Goal: Transaction & Acquisition: Book appointment/travel/reservation

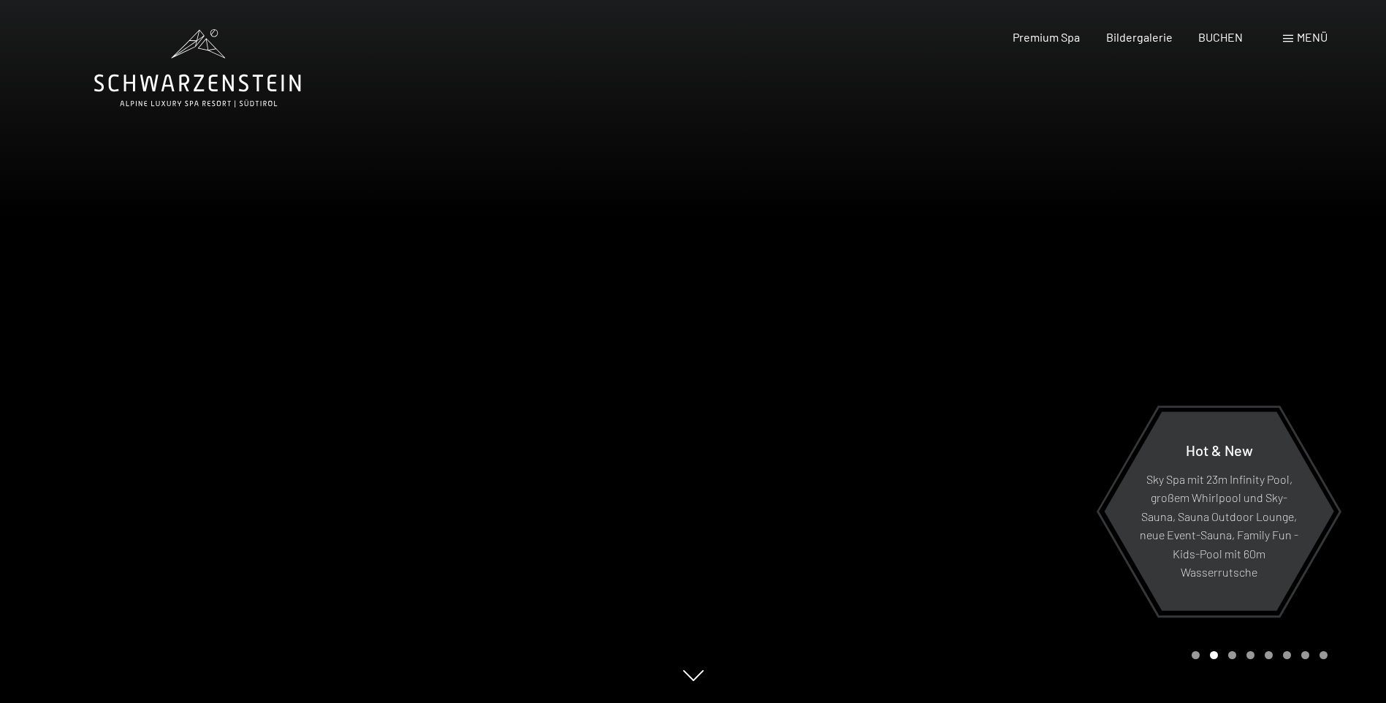
click at [1302, 35] on span "Menü" at bounding box center [1312, 37] width 31 height 14
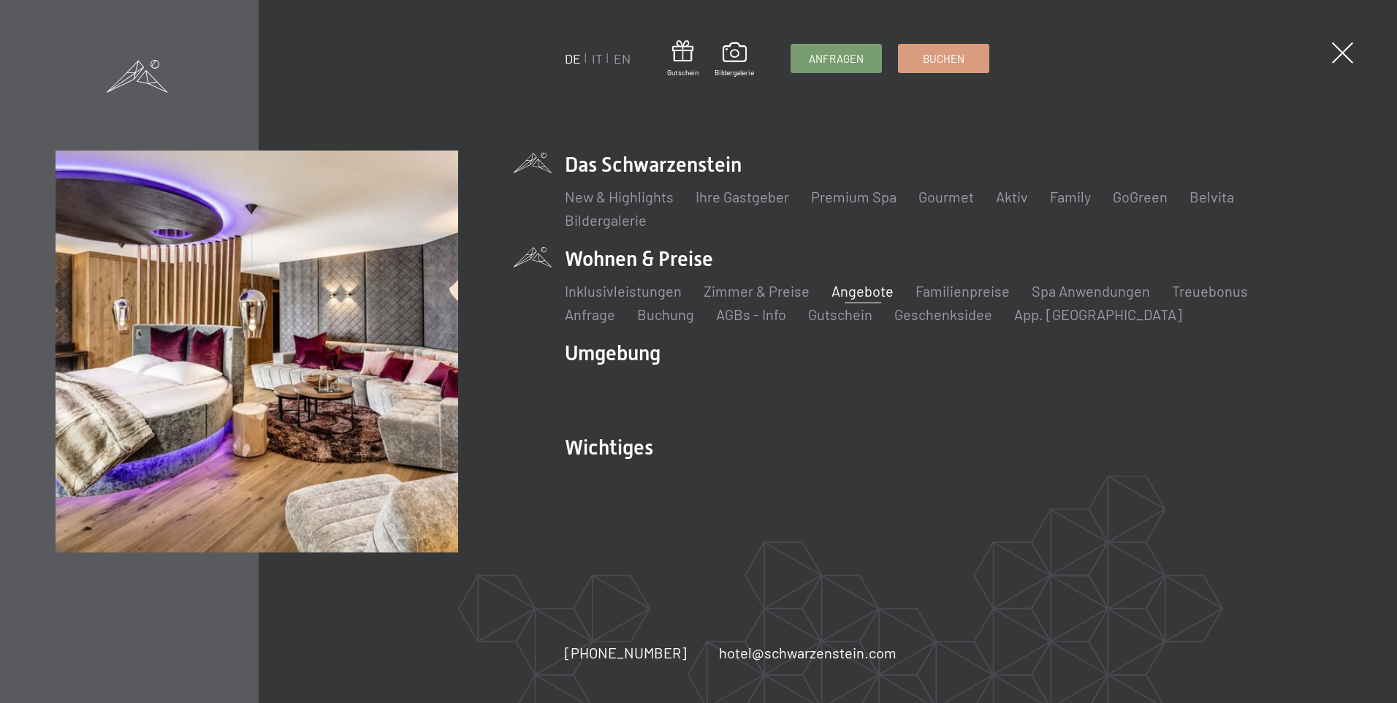
click at [856, 290] on link "Angebote" at bounding box center [863, 291] width 62 height 18
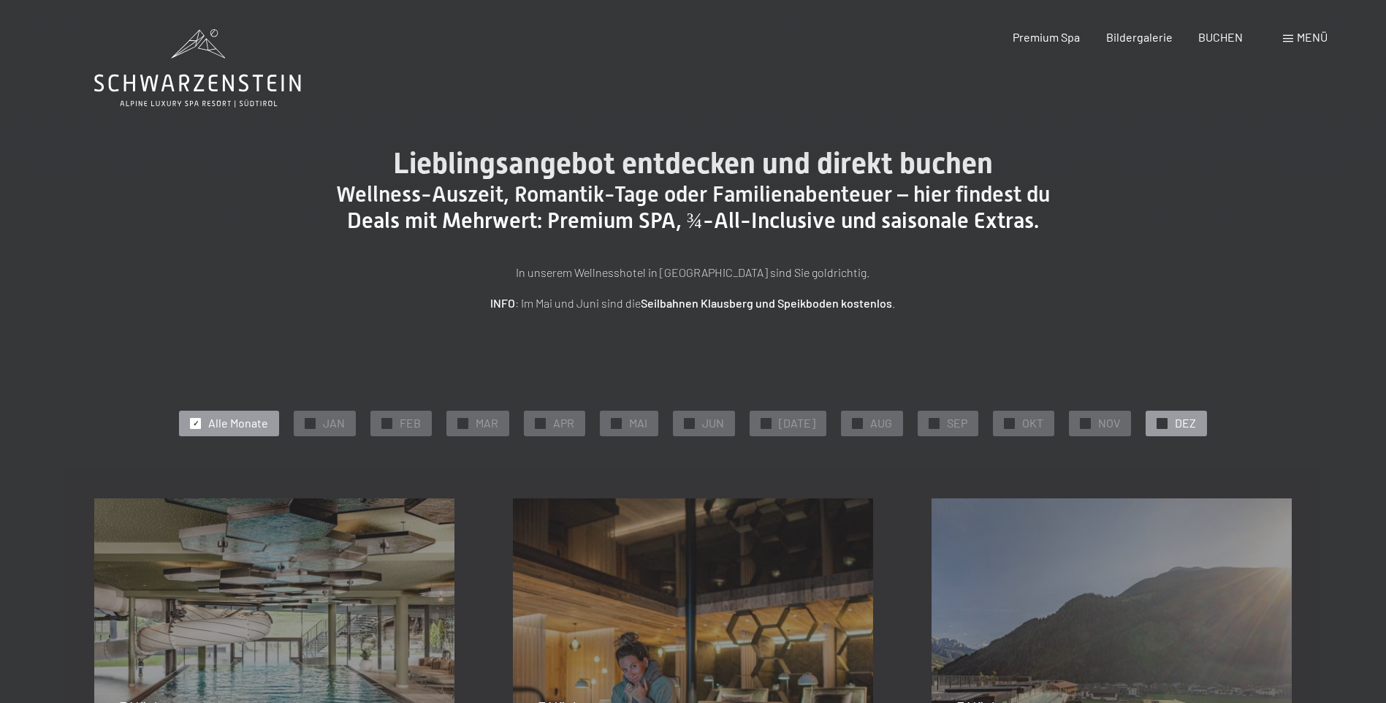
click at [1175, 423] on span "DEZ" at bounding box center [1185, 423] width 21 height 16
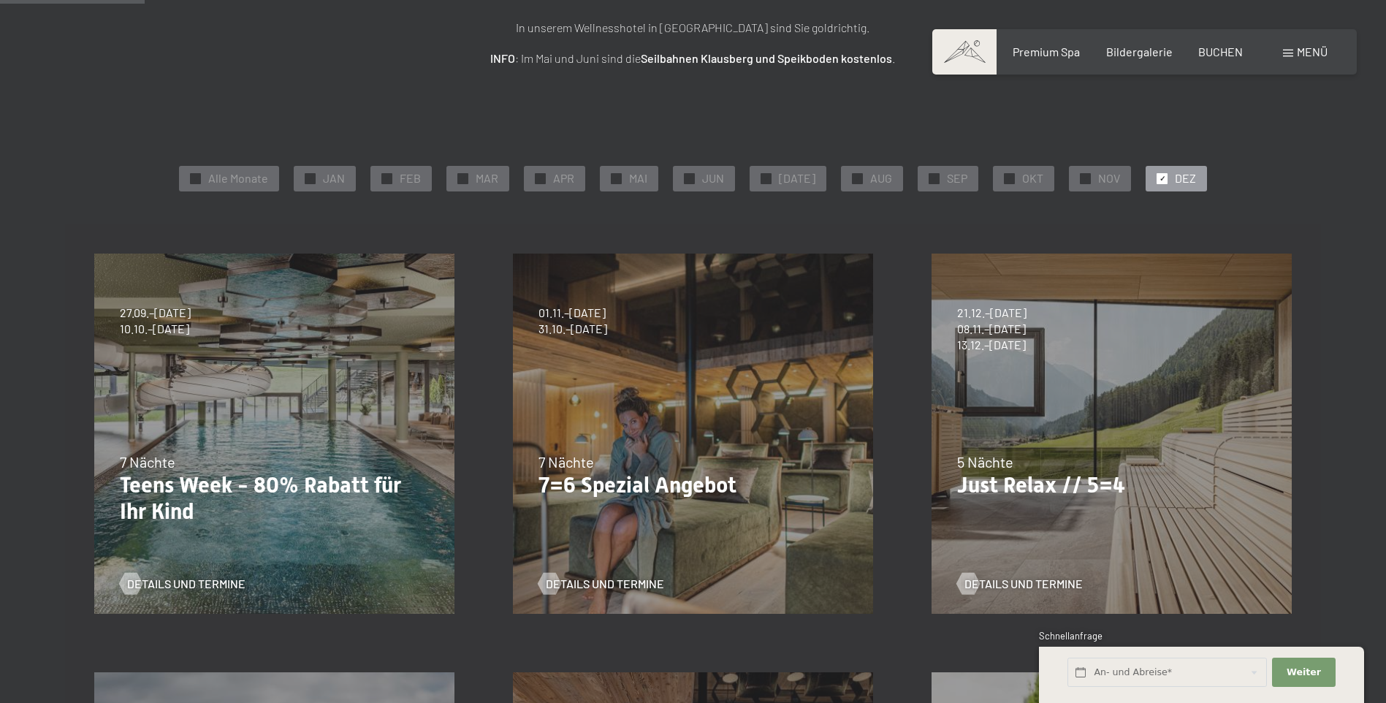
scroll to position [292, 0]
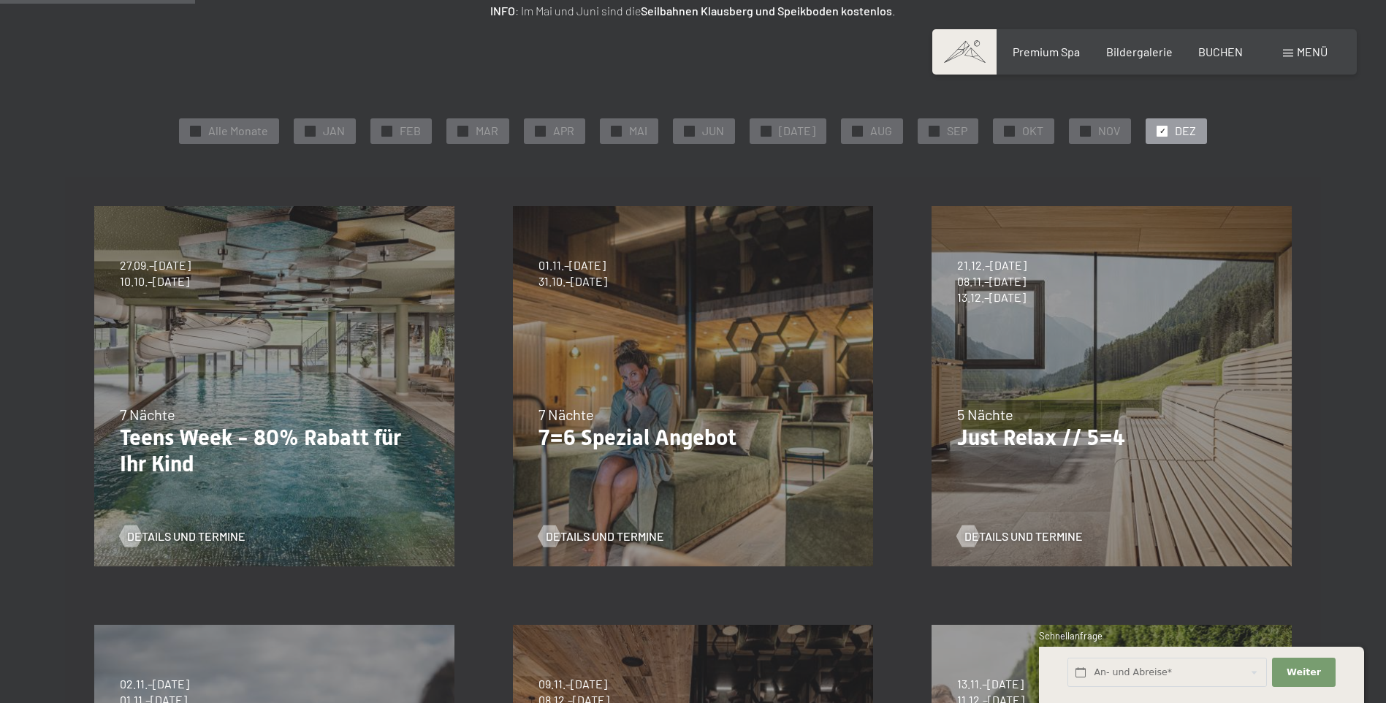
drag, startPoint x: 957, startPoint y: 262, endPoint x: 1044, endPoint y: 269, distance: 87.3
click at [1027, 269] on span "21.12.–26.12.2025" at bounding box center [991, 265] width 69 height 16
drag, startPoint x: 1044, startPoint y: 269, endPoint x: 998, endPoint y: 301, distance: 56.2
click at [998, 301] on span "13.12.–25.12.2026" at bounding box center [991, 297] width 69 height 16
drag, startPoint x: 961, startPoint y: 299, endPoint x: 998, endPoint y: 300, distance: 36.6
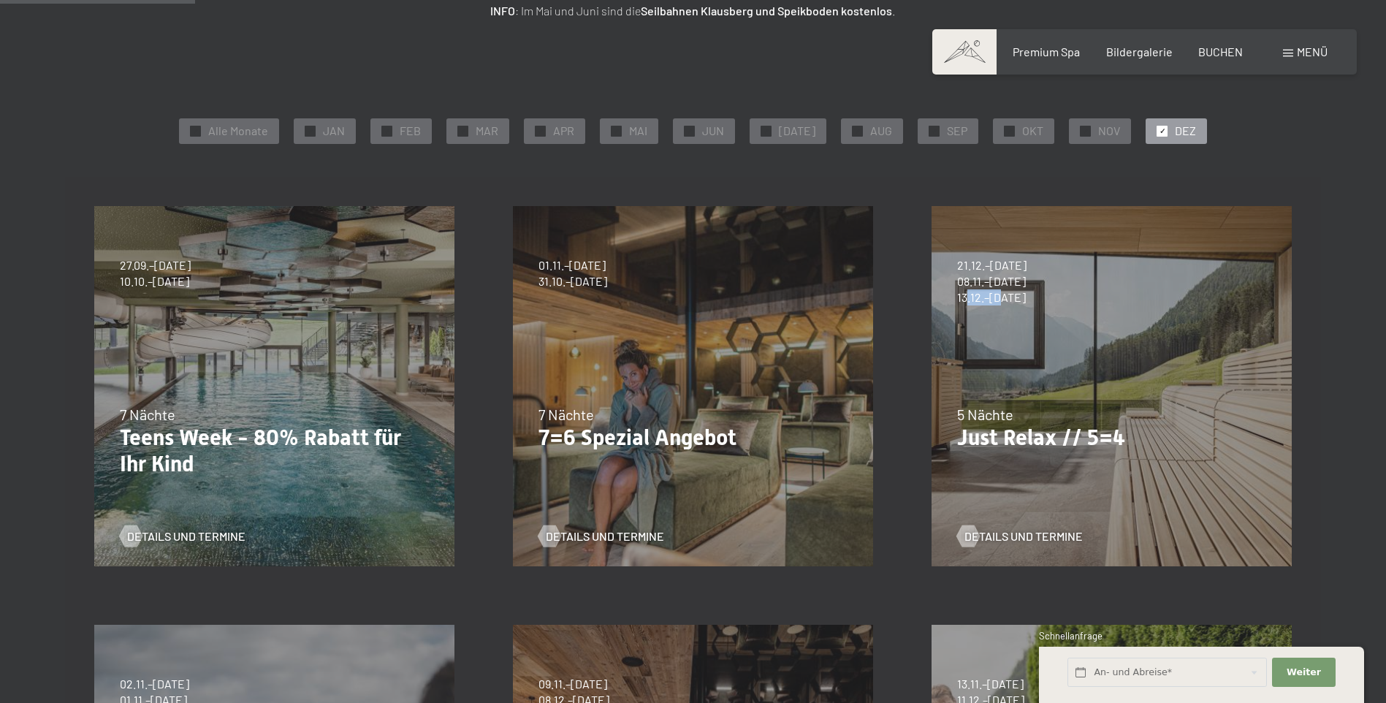
click at [998, 300] on span "13.12.–25.12.2026" at bounding box center [991, 297] width 69 height 16
click at [1001, 532] on span "Details und Termine" at bounding box center [1038, 536] width 118 height 16
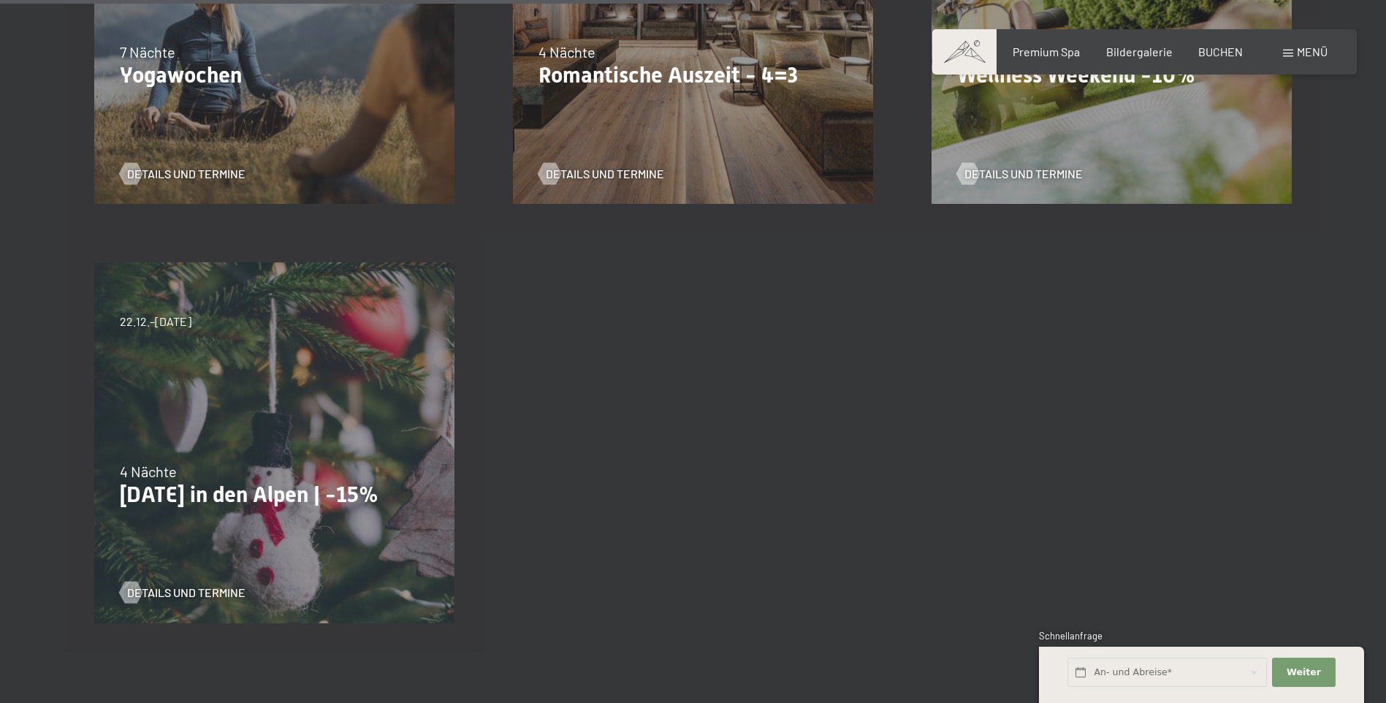
scroll to position [1096, 0]
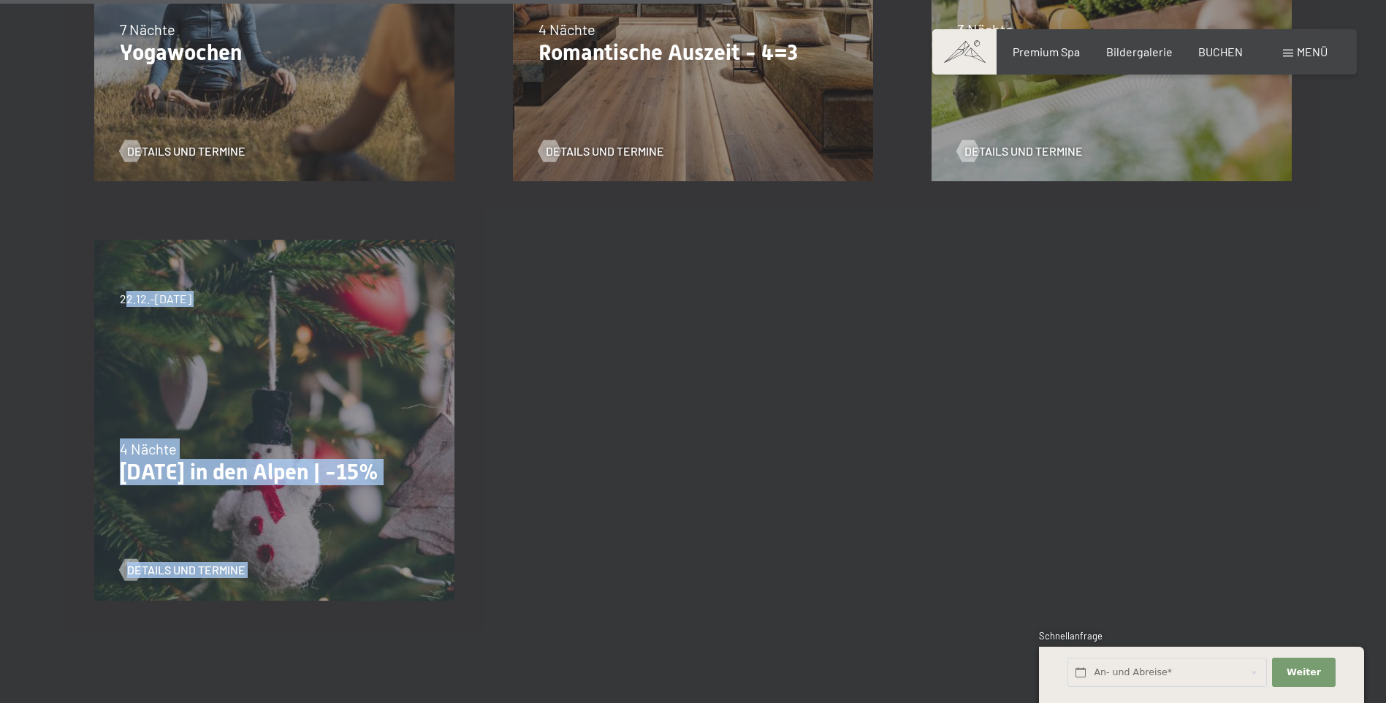
drag, startPoint x: 121, startPoint y: 298, endPoint x: 239, endPoint y: 305, distance: 118.6
click at [239, 305] on div "22.12.–26.12.2025 4 Nächte Weihnachten in den Alpen | -15% Details und Termine" at bounding box center [274, 419] width 419 height 419
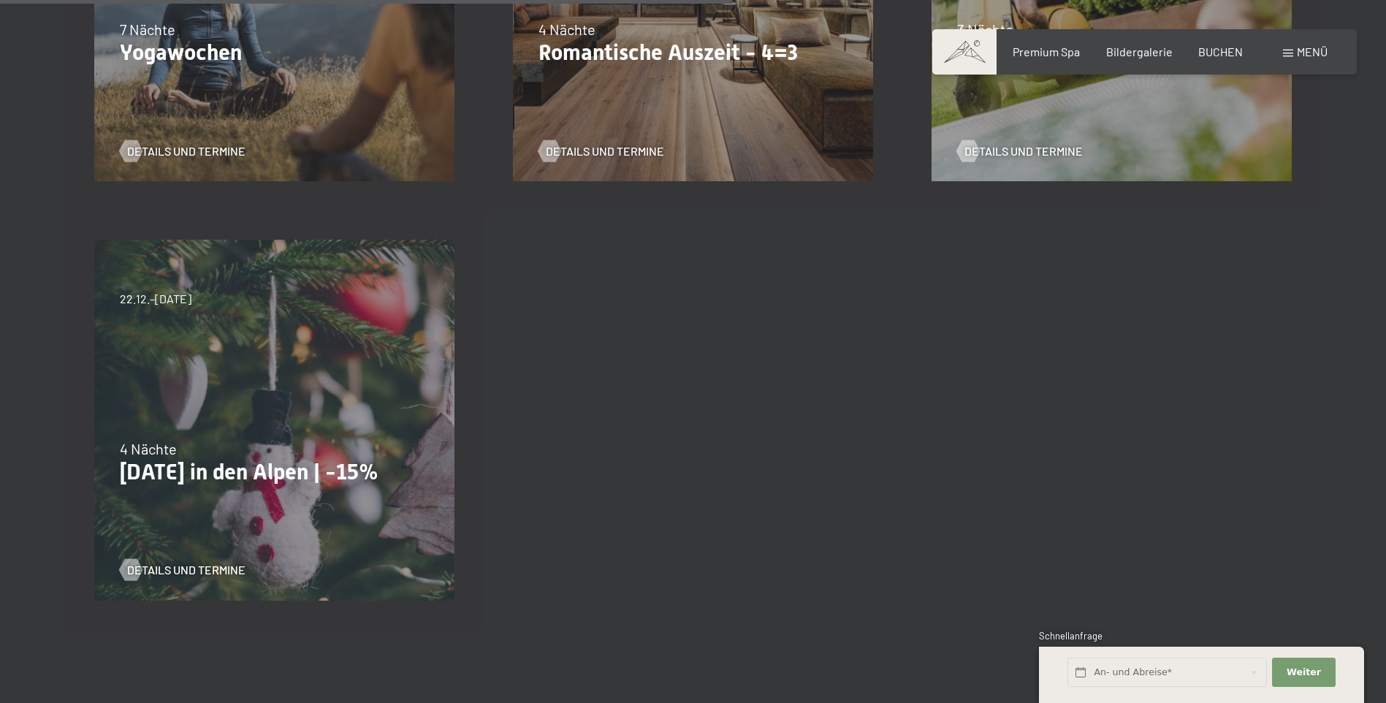
click at [653, 545] on div "27.09.–21.12.2025 10.01.–18.01.2026 31.01.–15.02.2026 07.03.–29.03.2026 23.05.–…" at bounding box center [693, 1] width 1257 height 1257
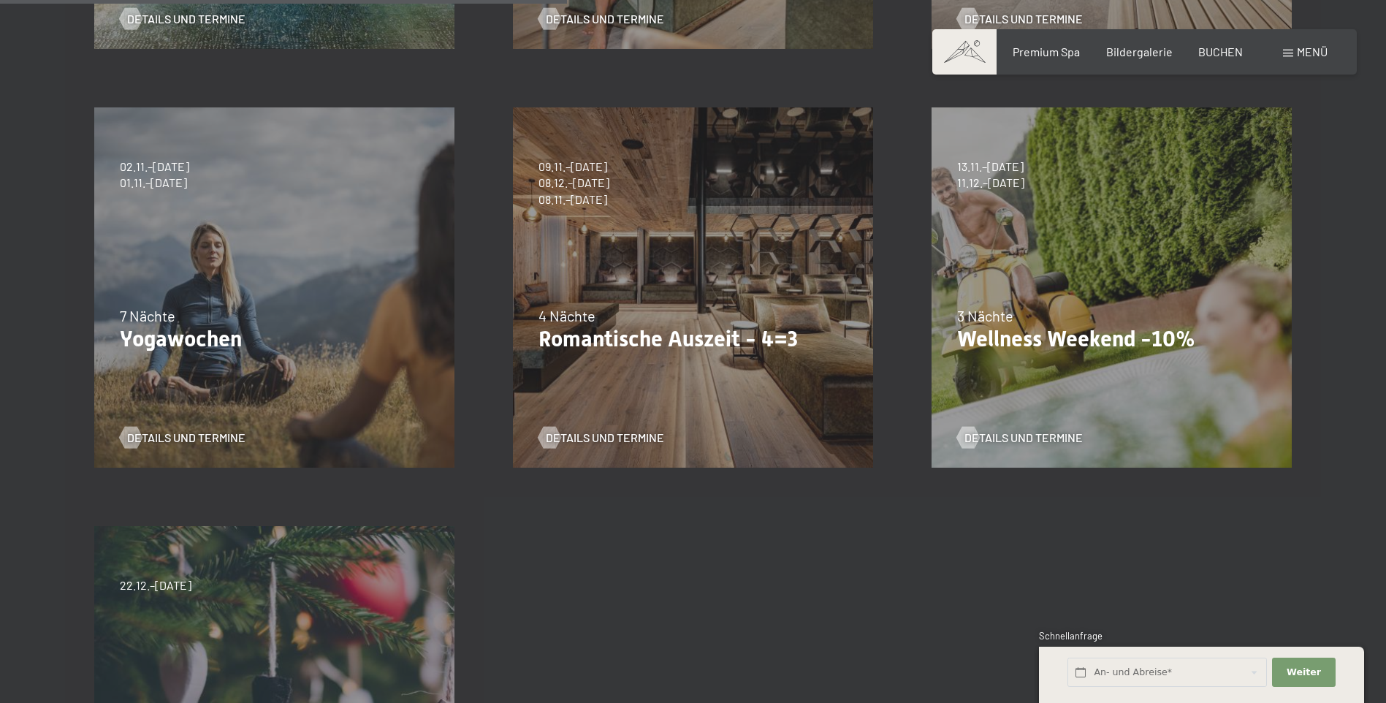
scroll to position [804, 0]
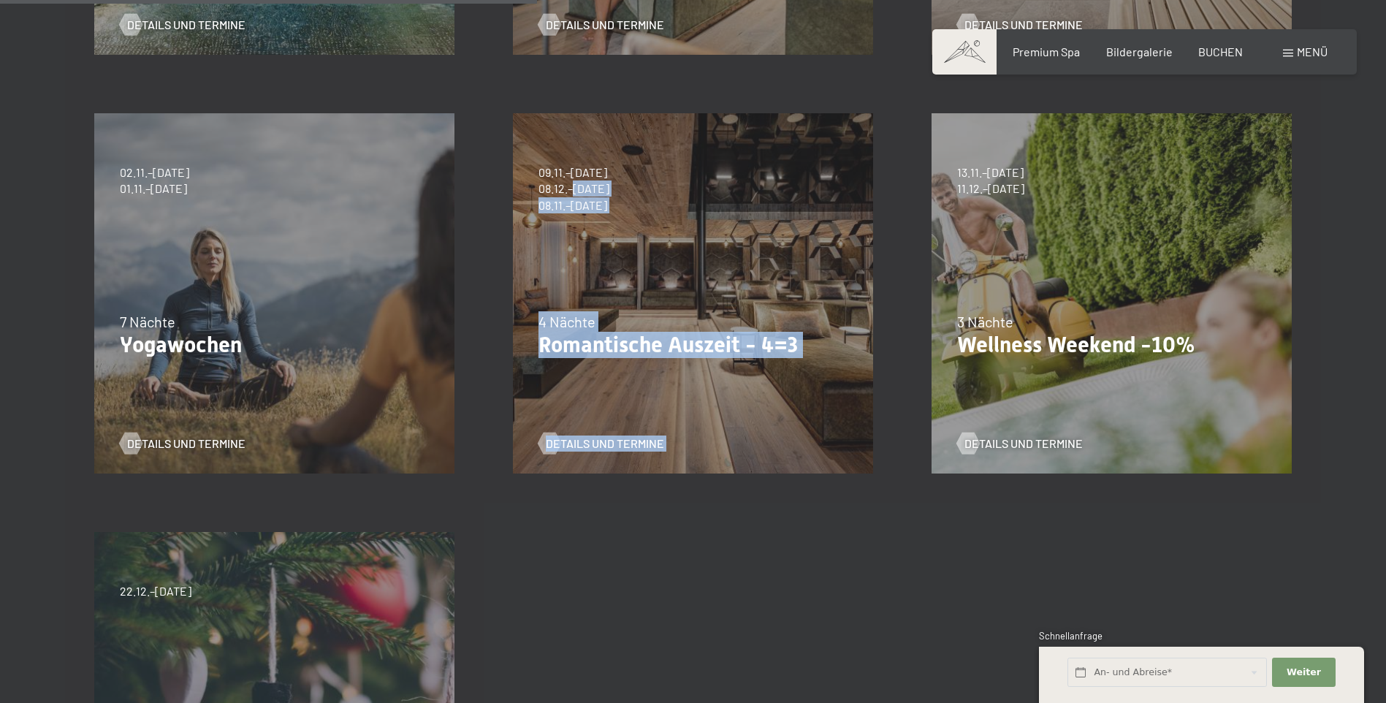
drag, startPoint x: 569, startPoint y: 184, endPoint x: 671, endPoint y: 194, distance: 102.8
click at [671, 194] on div "09.11.–05.12.2025 08.12.–19.12.2025 11.01.–23.01.2026 08.03.–27.03.2026 29.03.–…" at bounding box center [693, 293] width 419 height 419
click at [603, 444] on span "Details und Termine" at bounding box center [620, 444] width 118 height 16
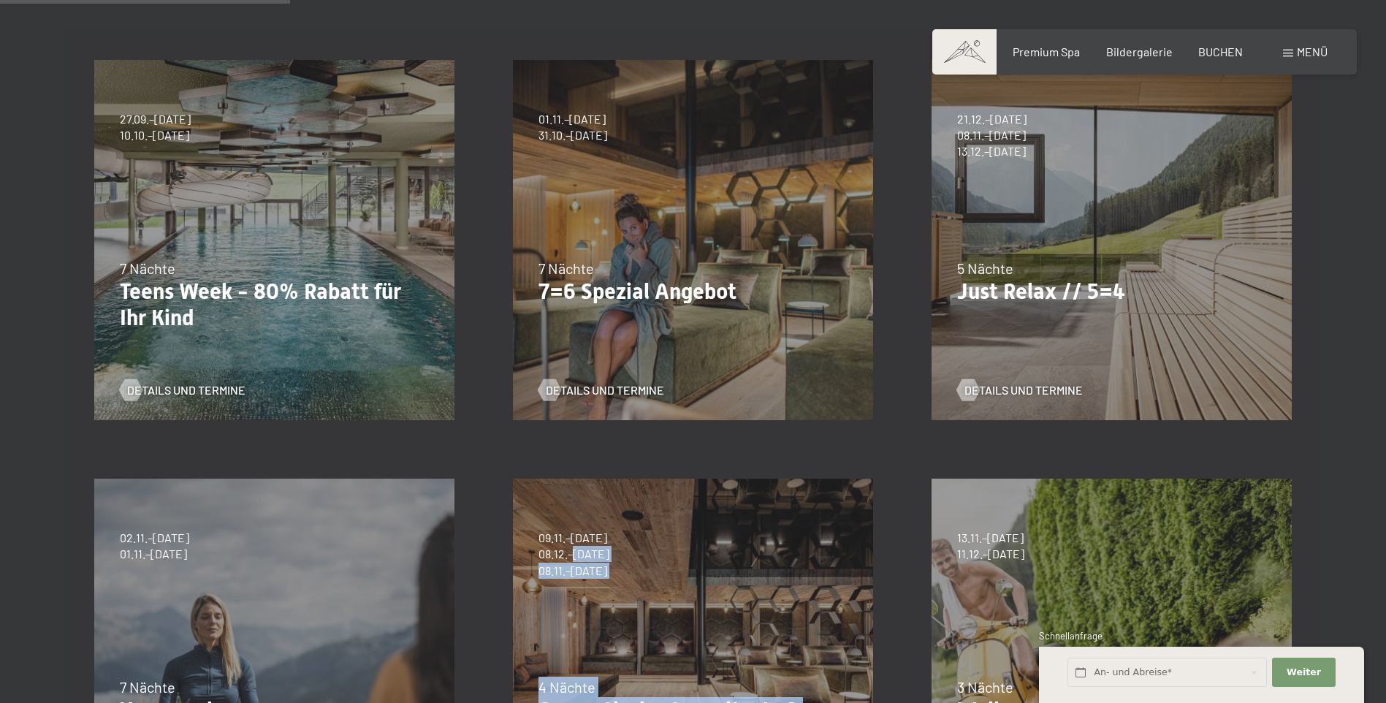
scroll to position [0, 0]
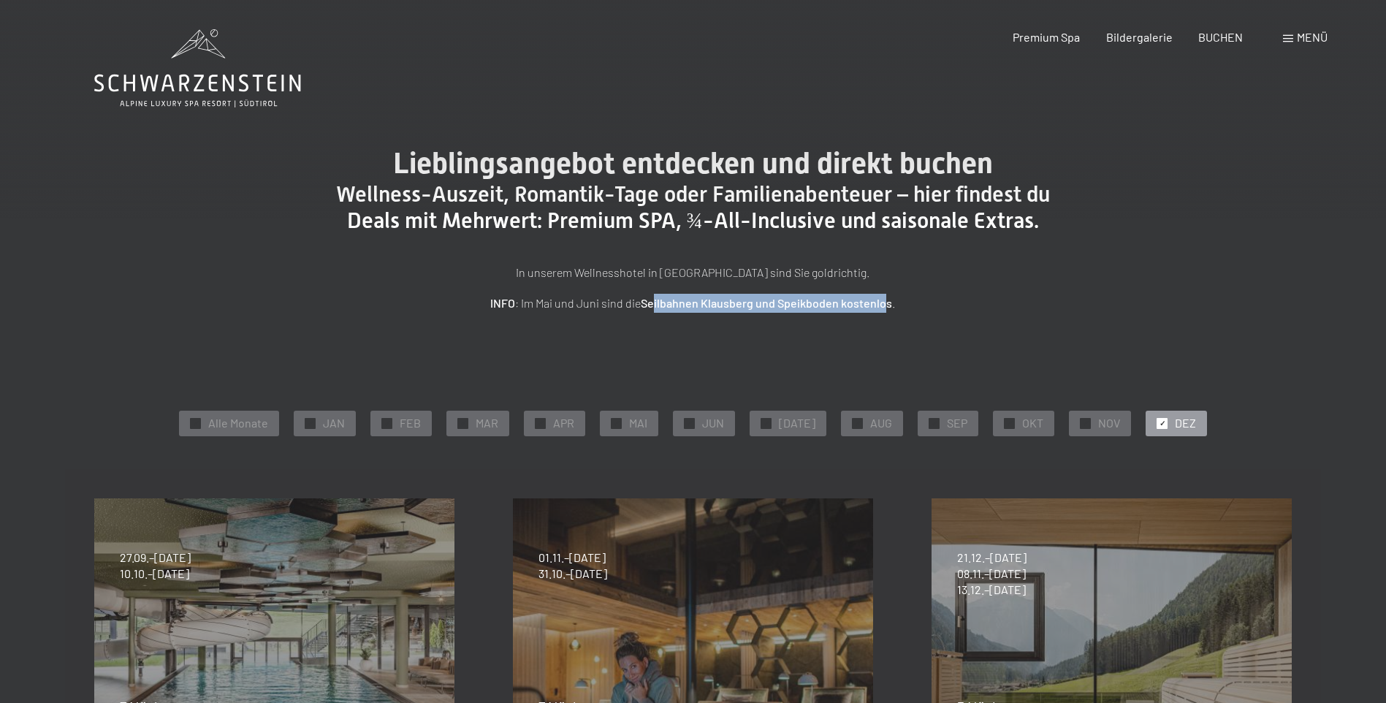
drag, startPoint x: 883, startPoint y: 304, endPoint x: 656, endPoint y: 303, distance: 226.6
click at [656, 303] on strong "Seilbahnen Klausberg und Speikboden kostenlos" at bounding box center [766, 303] width 251 height 14
click at [1310, 35] on span "Menü" at bounding box center [1312, 37] width 31 height 14
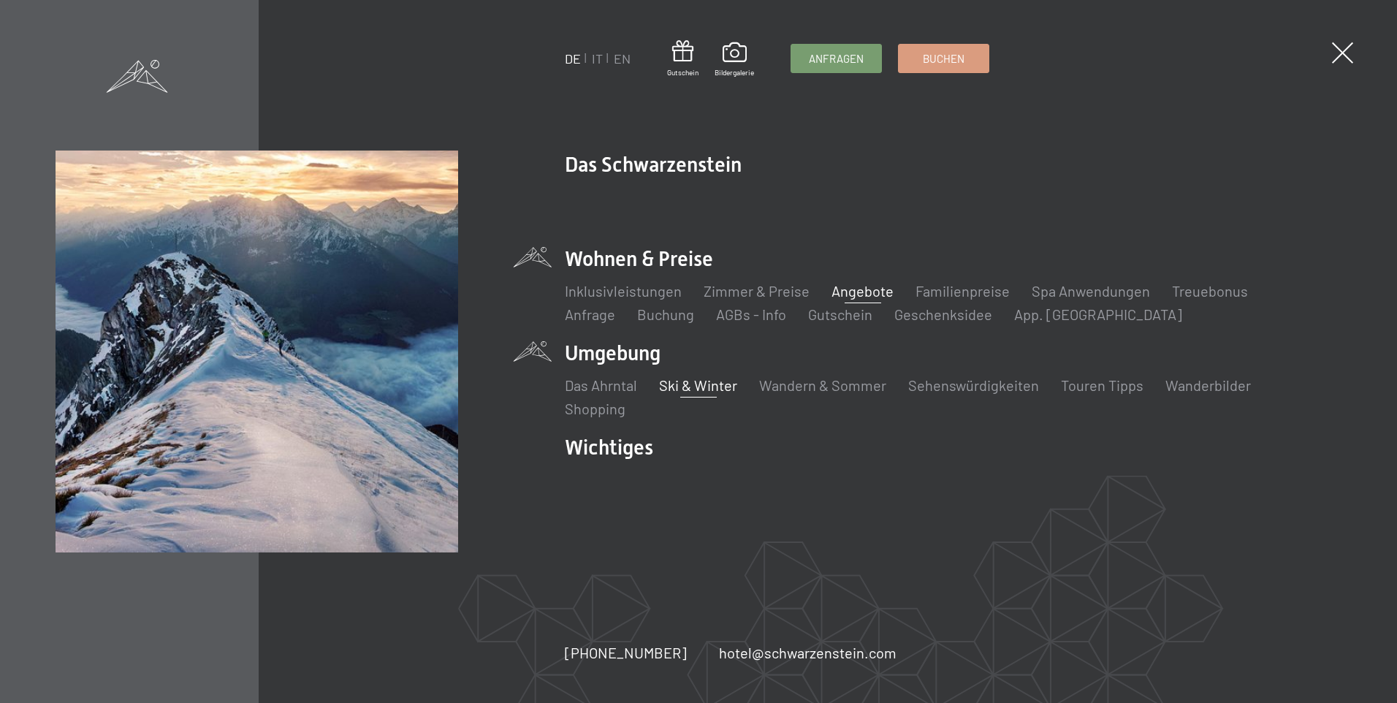
click at [707, 383] on link "Ski & Winter" at bounding box center [698, 385] width 78 height 18
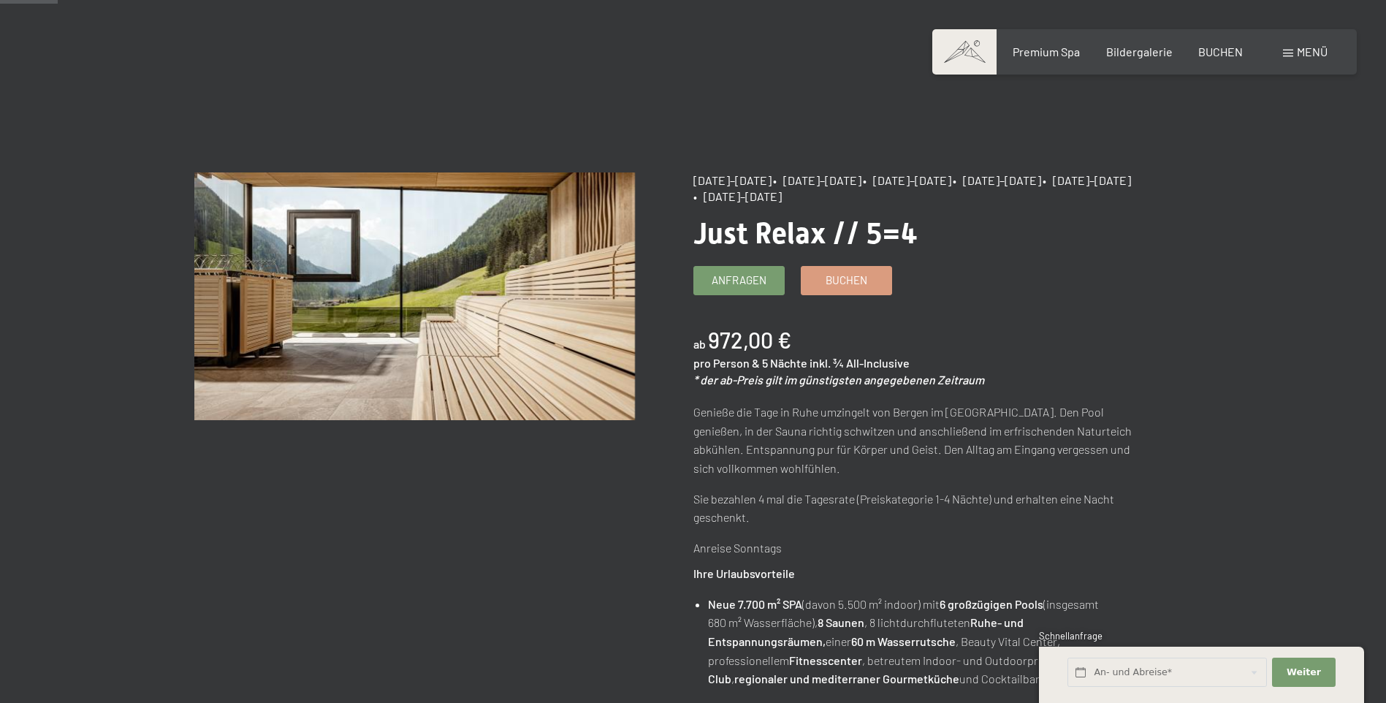
scroll to position [73, 0]
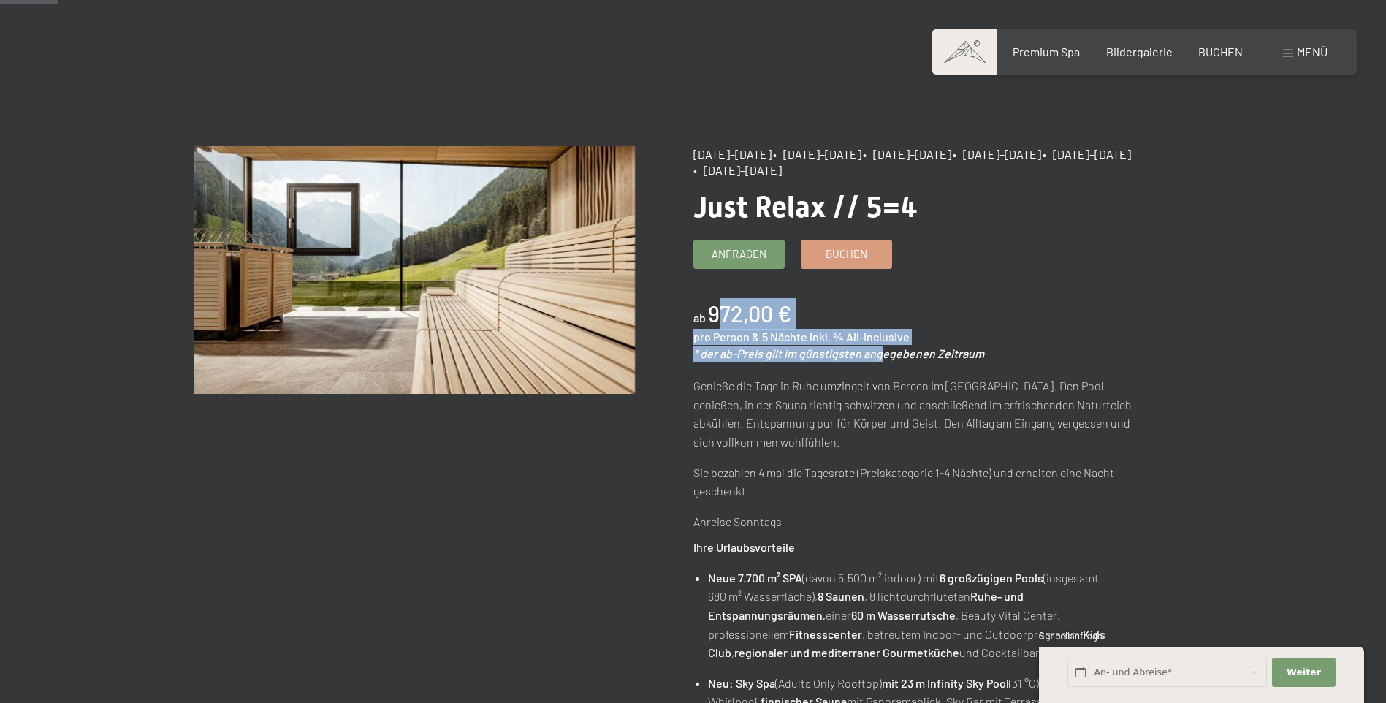
drag, startPoint x: 712, startPoint y: 311, endPoint x: 878, endPoint y: 349, distance: 170.9
click at [878, 349] on div "ab 972,00 € pro Person & 5 Nächte inkl. ¾ All-Inclusive * der ab-Preis gilt im …" at bounding box center [914, 330] width 441 height 64
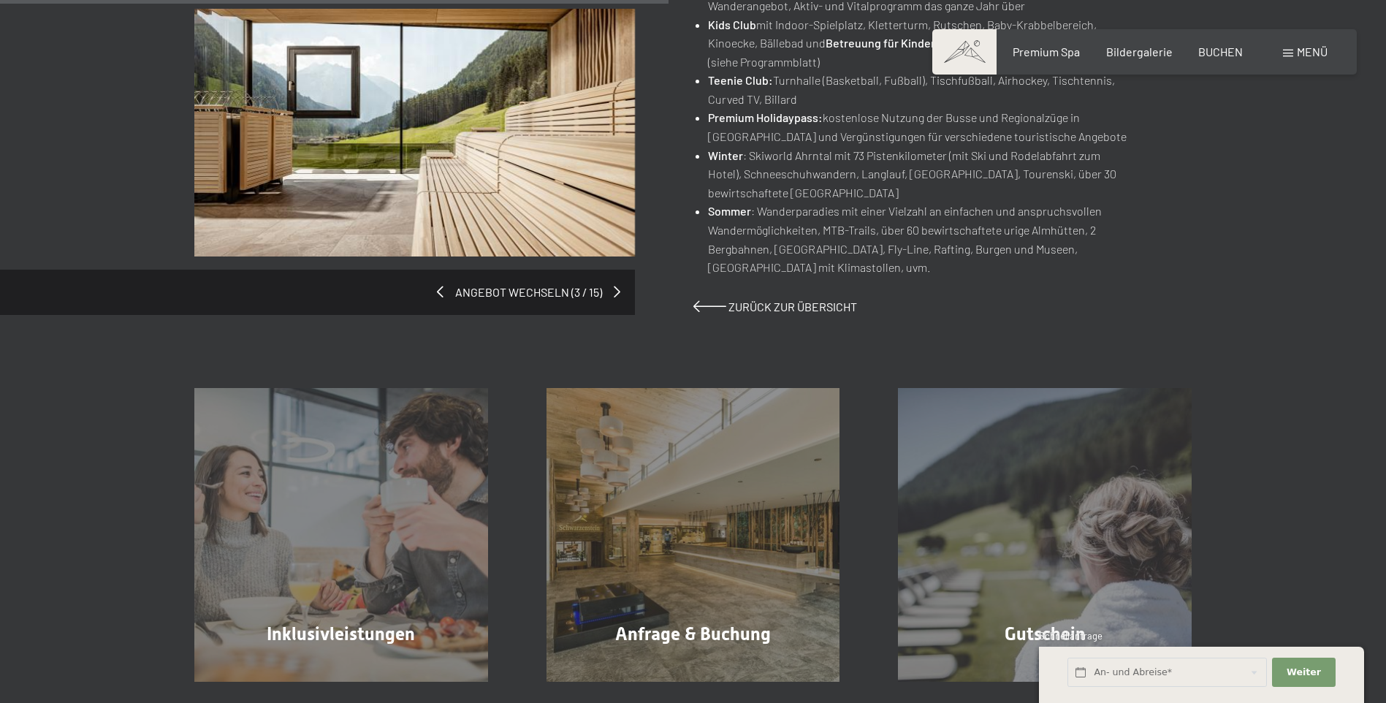
scroll to position [877, 0]
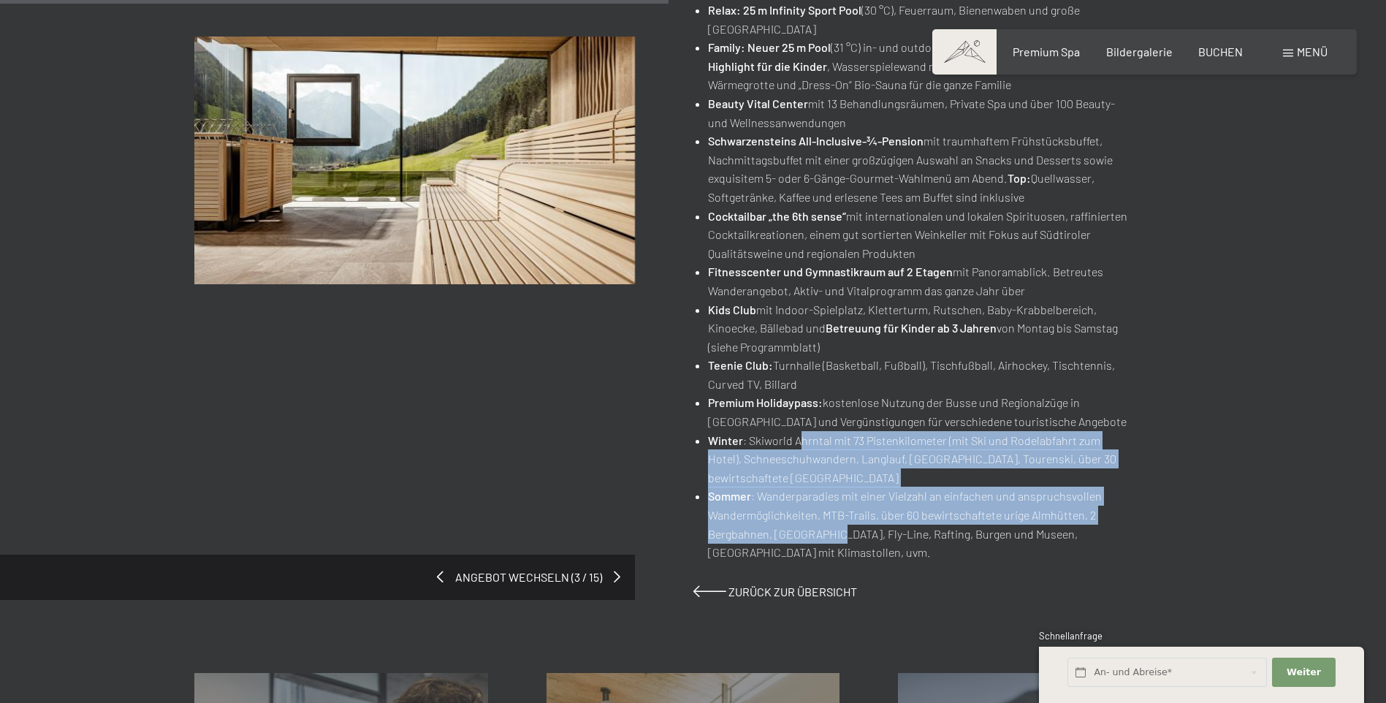
drag, startPoint x: 799, startPoint y: 442, endPoint x: 832, endPoint y: 539, distance: 102.2
click at [832, 539] on ul "Neu: Sky Spa (Adults Only Rooftop) mit 23 m Infinity Sky Pool (31 °C), Hot Whir…" at bounding box center [914, 216] width 441 height 692
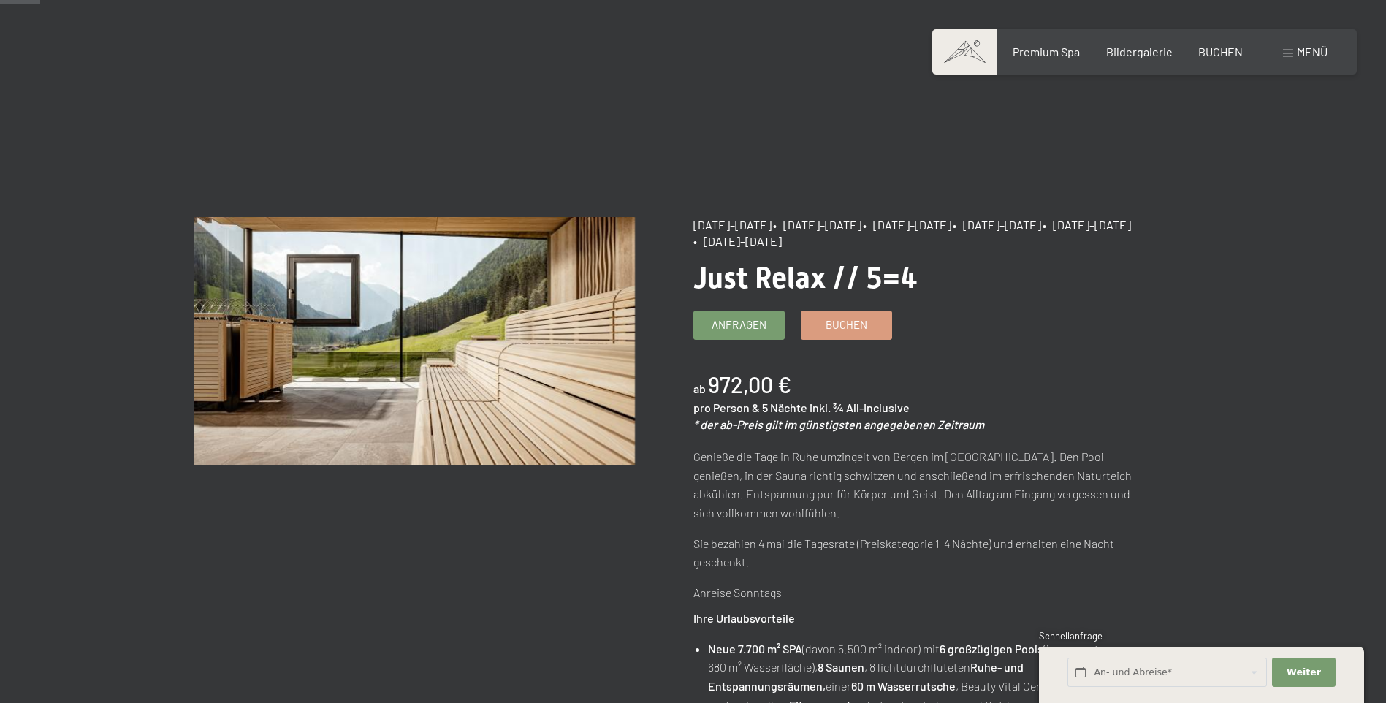
scroll to position [0, 0]
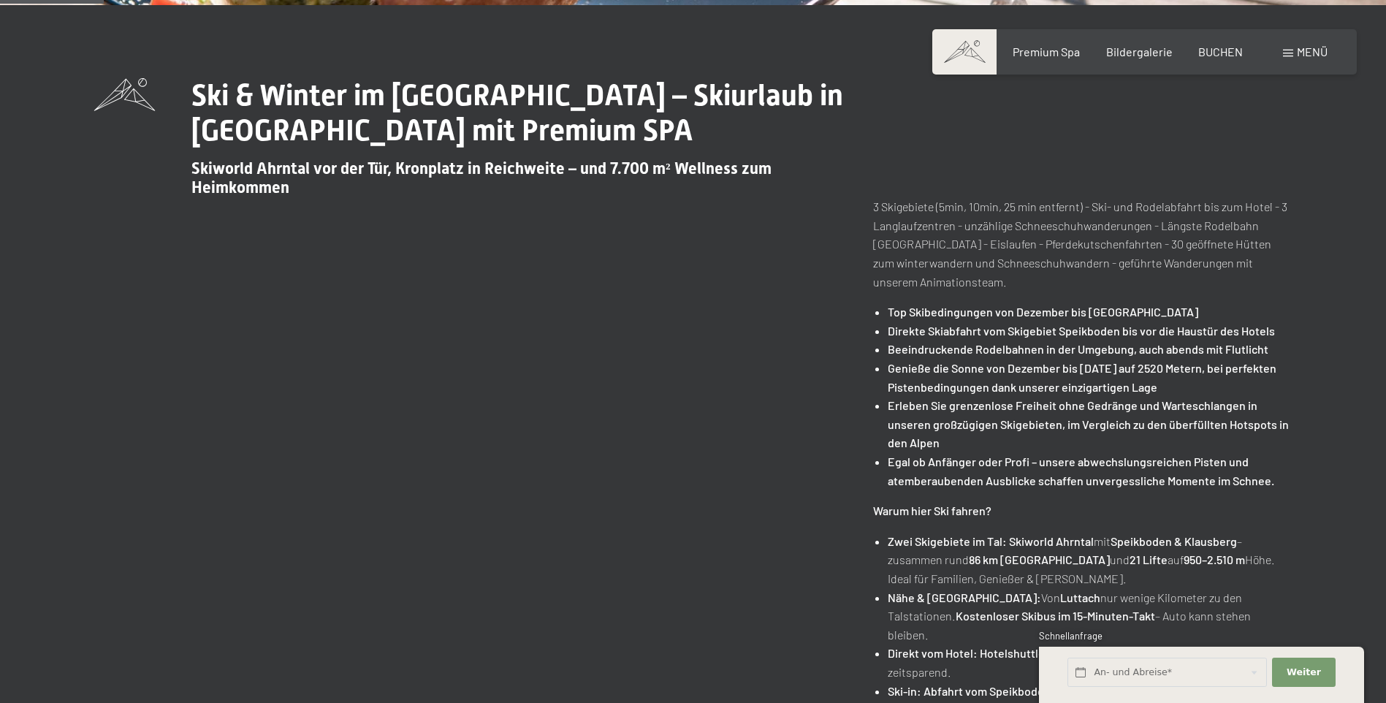
scroll to position [658, 0]
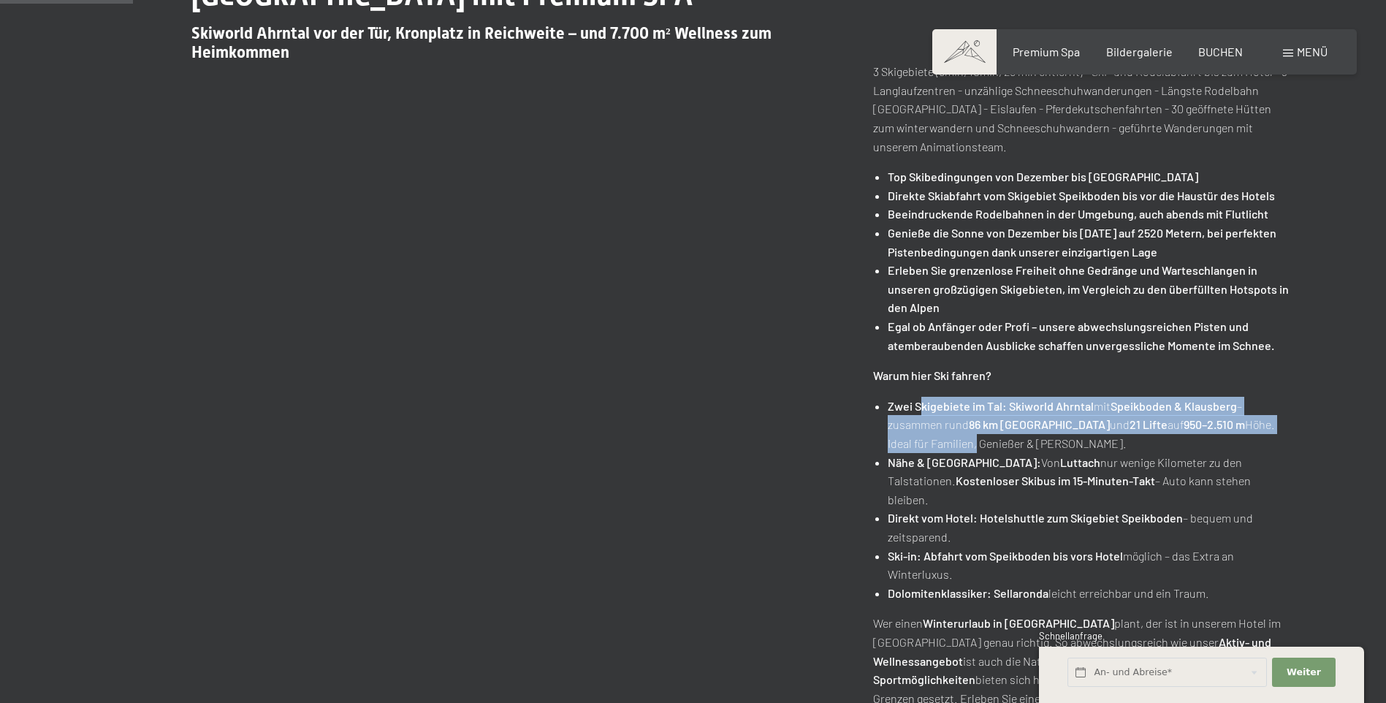
drag, startPoint x: 923, startPoint y: 409, endPoint x: 930, endPoint y: 436, distance: 28.0
click at [930, 436] on p "Zwei Skigebiete im Tal: Skiworld Ahrntal mit Speikboden & Klausberg – zusammen …" at bounding box center [1090, 425] width 404 height 56
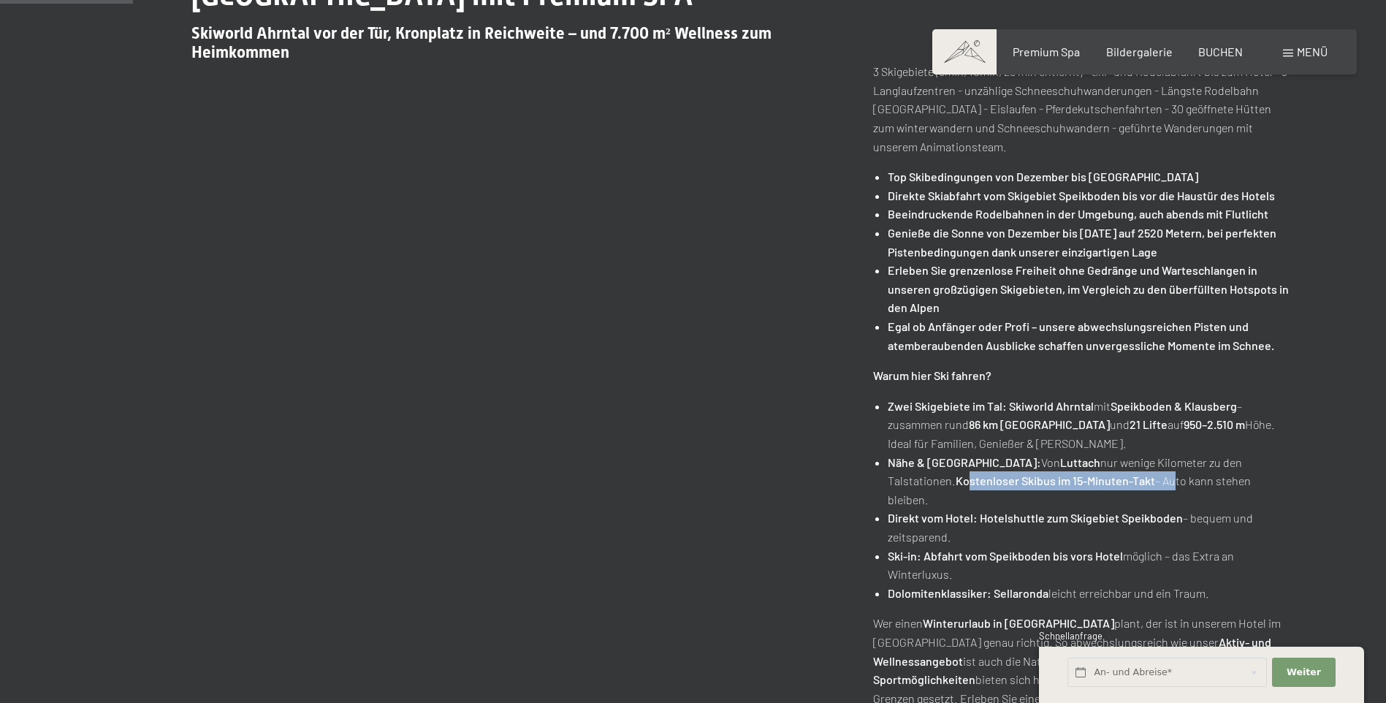
drag, startPoint x: 900, startPoint y: 483, endPoint x: 1105, endPoint y: 482, distance: 205.4
click at [1105, 482] on p "Nähe & Komfort: Von Luttach nur wenige Kilometer zu den Talstationen. Kostenlos…" at bounding box center [1090, 481] width 404 height 56
drag, startPoint x: 1105, startPoint y: 482, endPoint x: 1083, endPoint y: 516, distance: 40.8
click at [1082, 516] on p "Direkt vom Hotel: Hotelshuttle zum Skigebiet Speikboden – bequem und zeitsparen…" at bounding box center [1090, 527] width 404 height 37
drag, startPoint x: 899, startPoint y: 500, endPoint x: 1255, endPoint y: 516, distance: 356.3
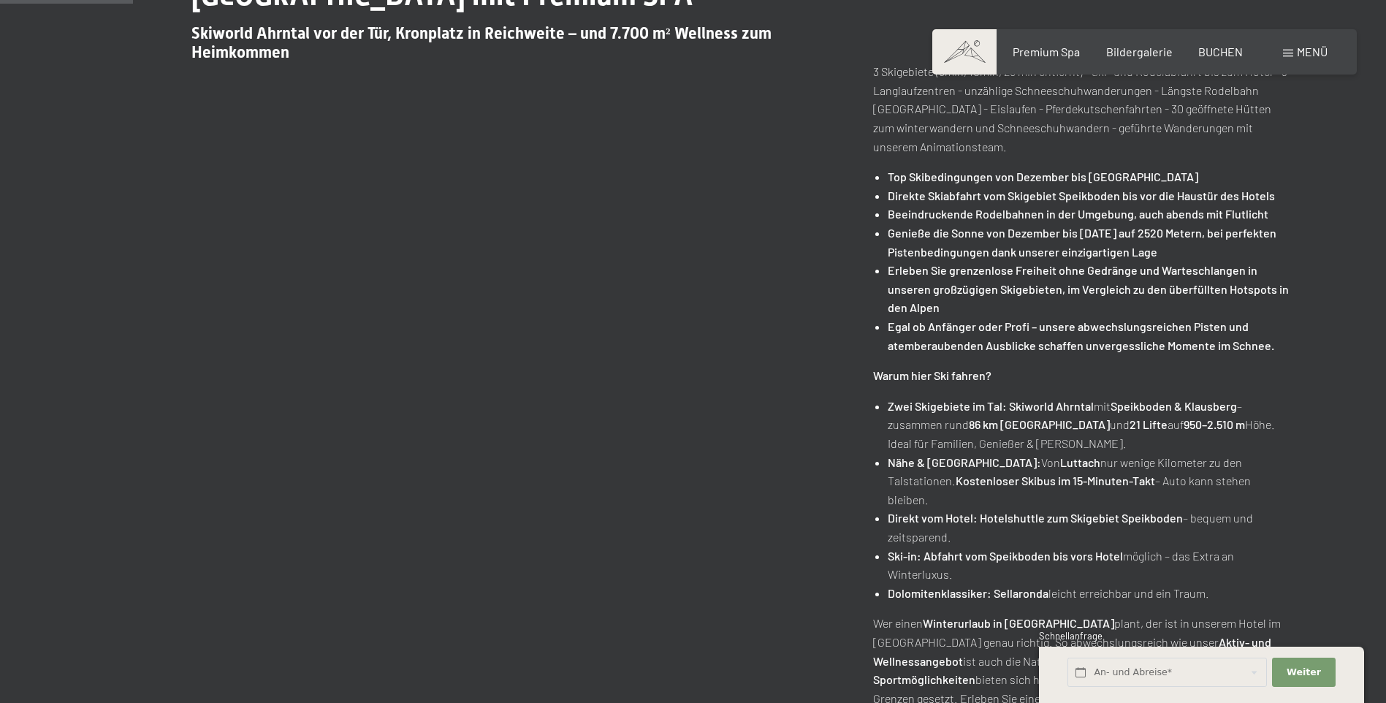
click at [1255, 516] on p "Direkt vom Hotel: Hotelshuttle zum Skigebiet Speikboden – bequem und zeitsparen…" at bounding box center [1090, 527] width 404 height 37
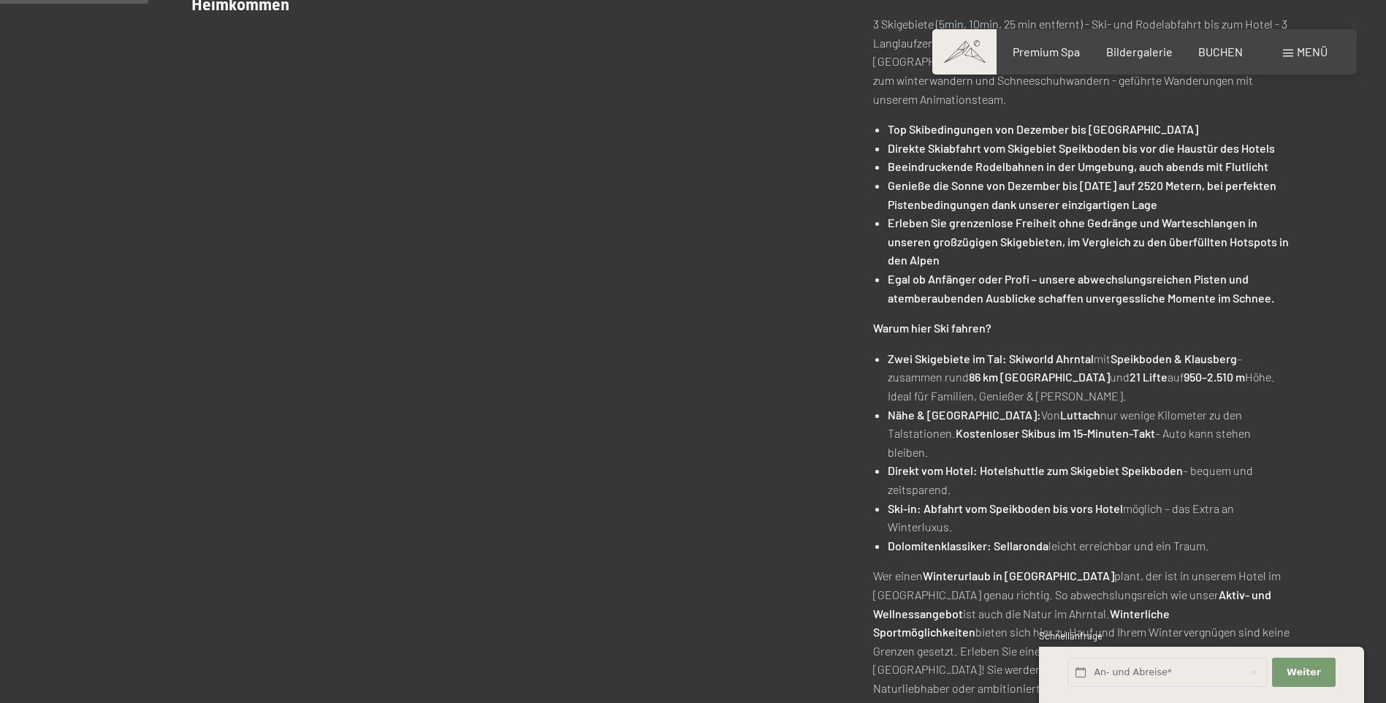
scroll to position [731, 0]
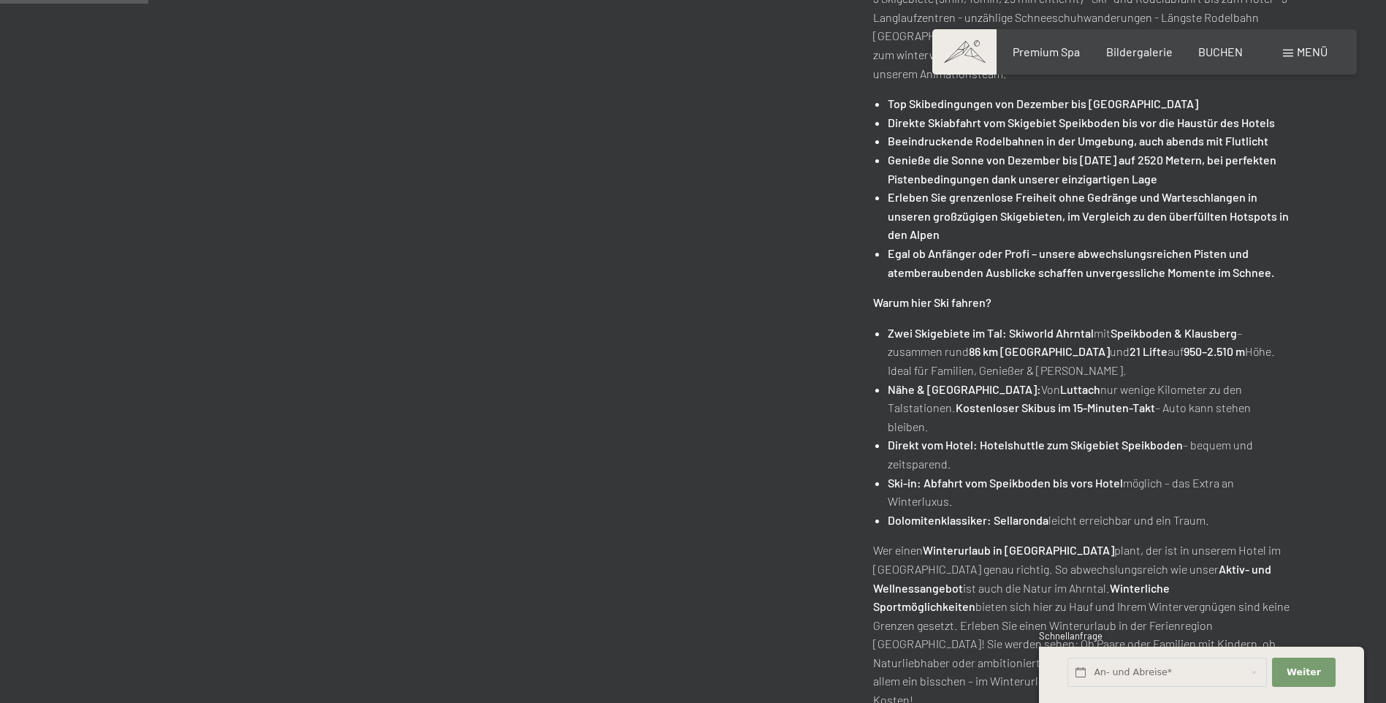
drag, startPoint x: 970, startPoint y: 466, endPoint x: 1234, endPoint y: 482, distance: 265.1
click at [1234, 482] on p "Ski-in: Abfahrt vom Speikboden bis vors Hotel möglich – das Extra an Winterluxu…" at bounding box center [1090, 492] width 404 height 37
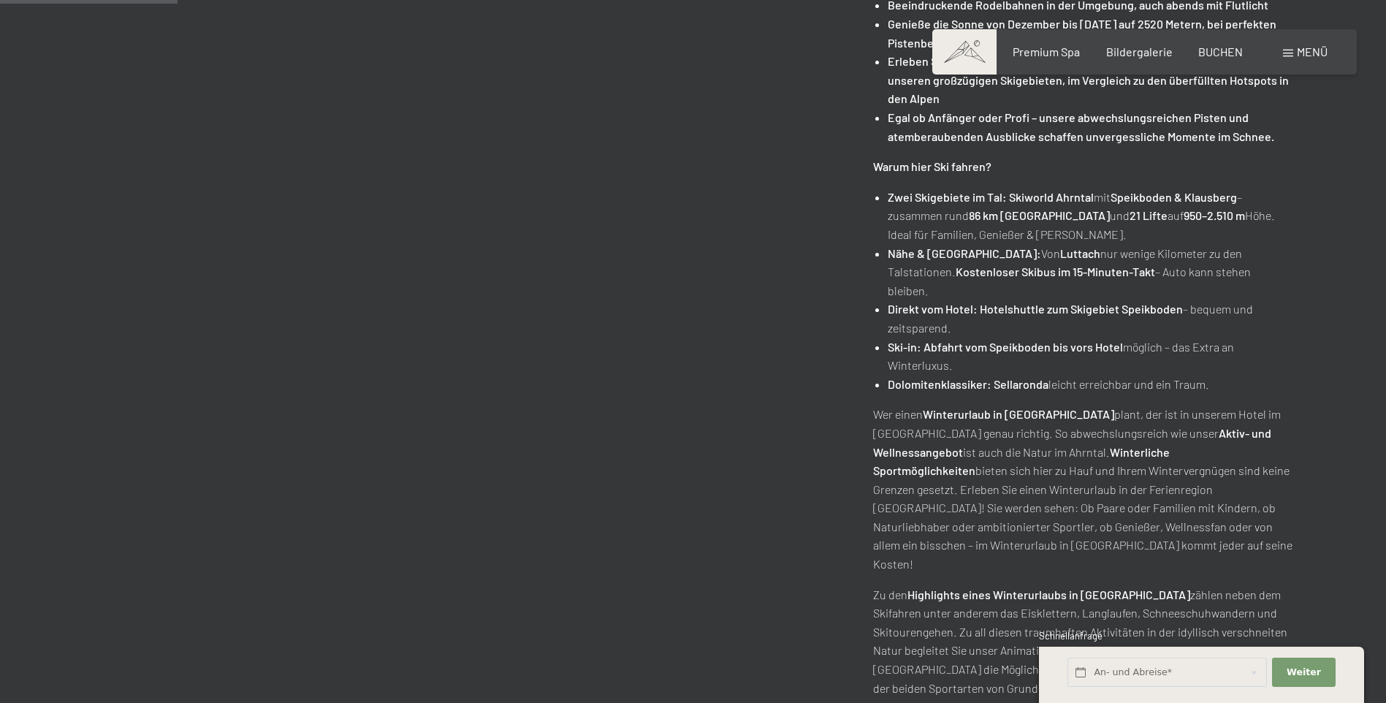
scroll to position [877, 0]
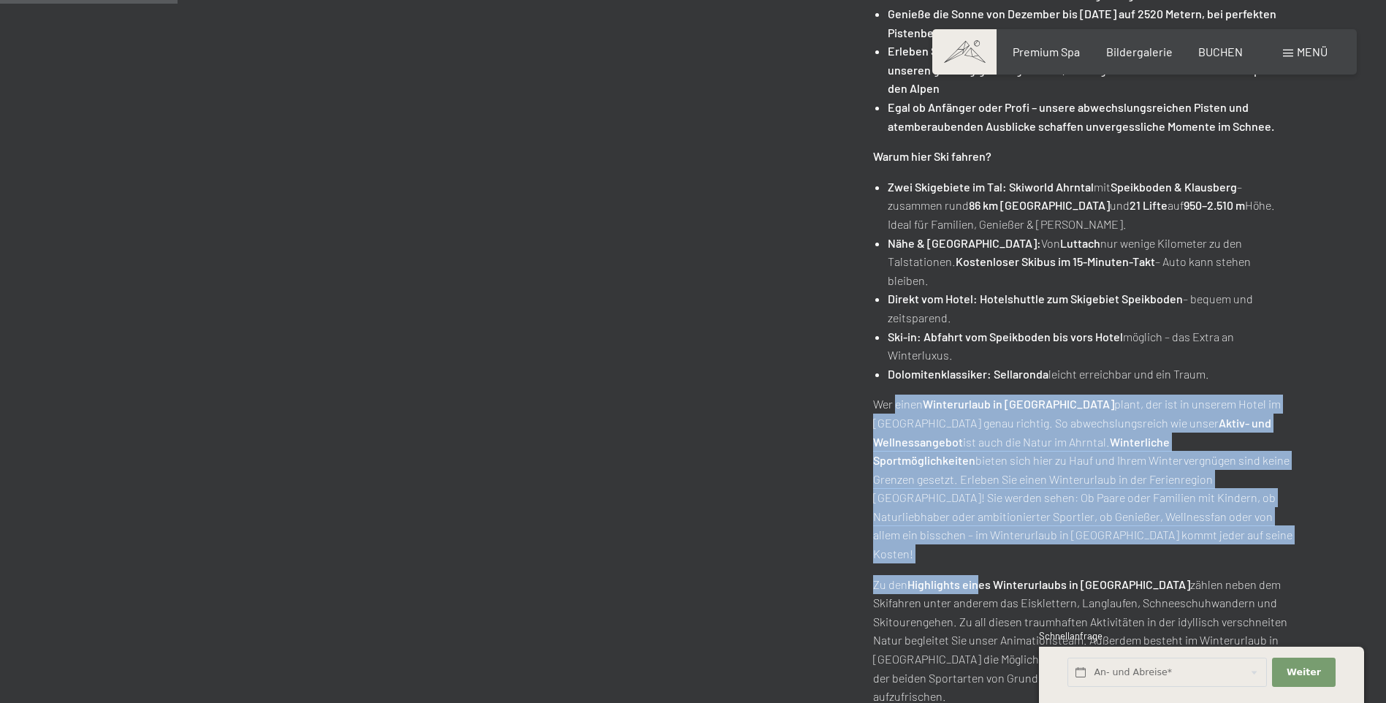
drag, startPoint x: 895, startPoint y: 385, endPoint x: 976, endPoint y: 528, distance: 164.0
click at [976, 528] on div "3 Skigebiete (5min, 10min, 25 min entfernt) - Ski- und Rodelabfahrt bis zum Hot…" at bounding box center [1083, 274] width 420 height 863
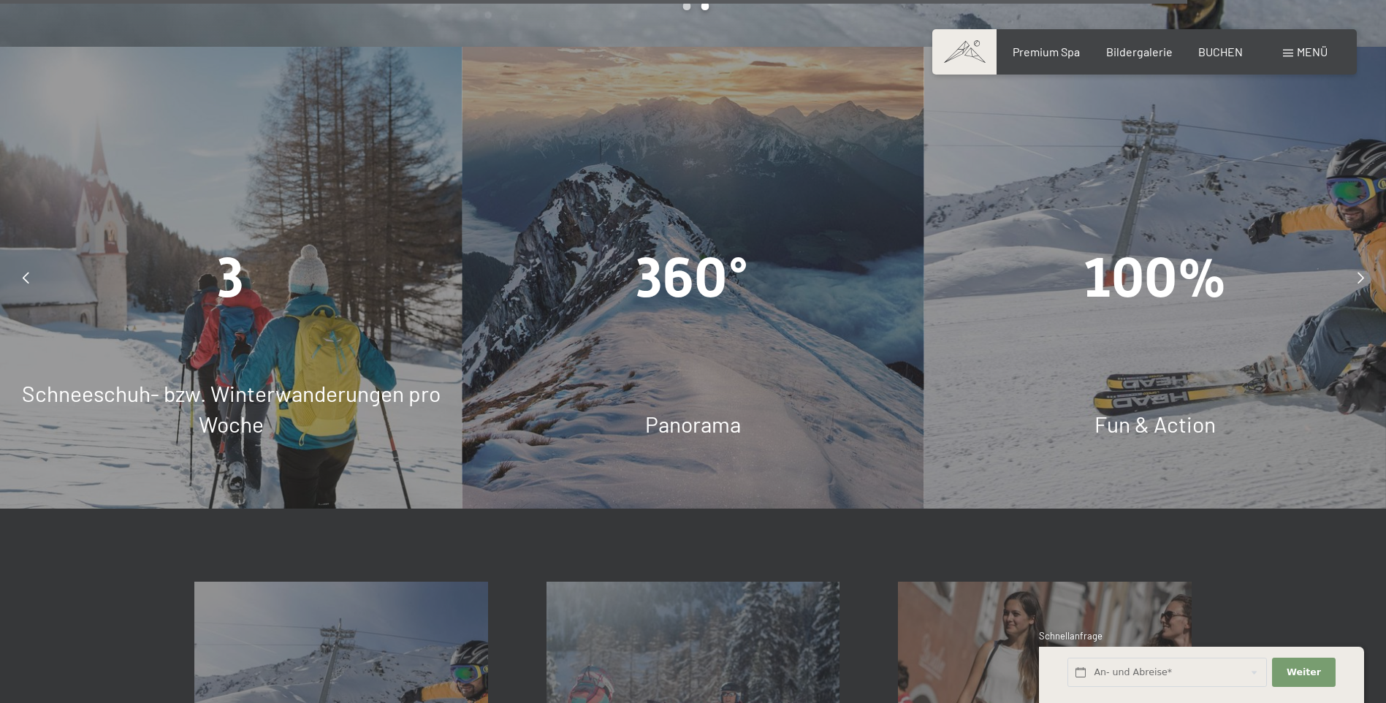
scroll to position [4970, 0]
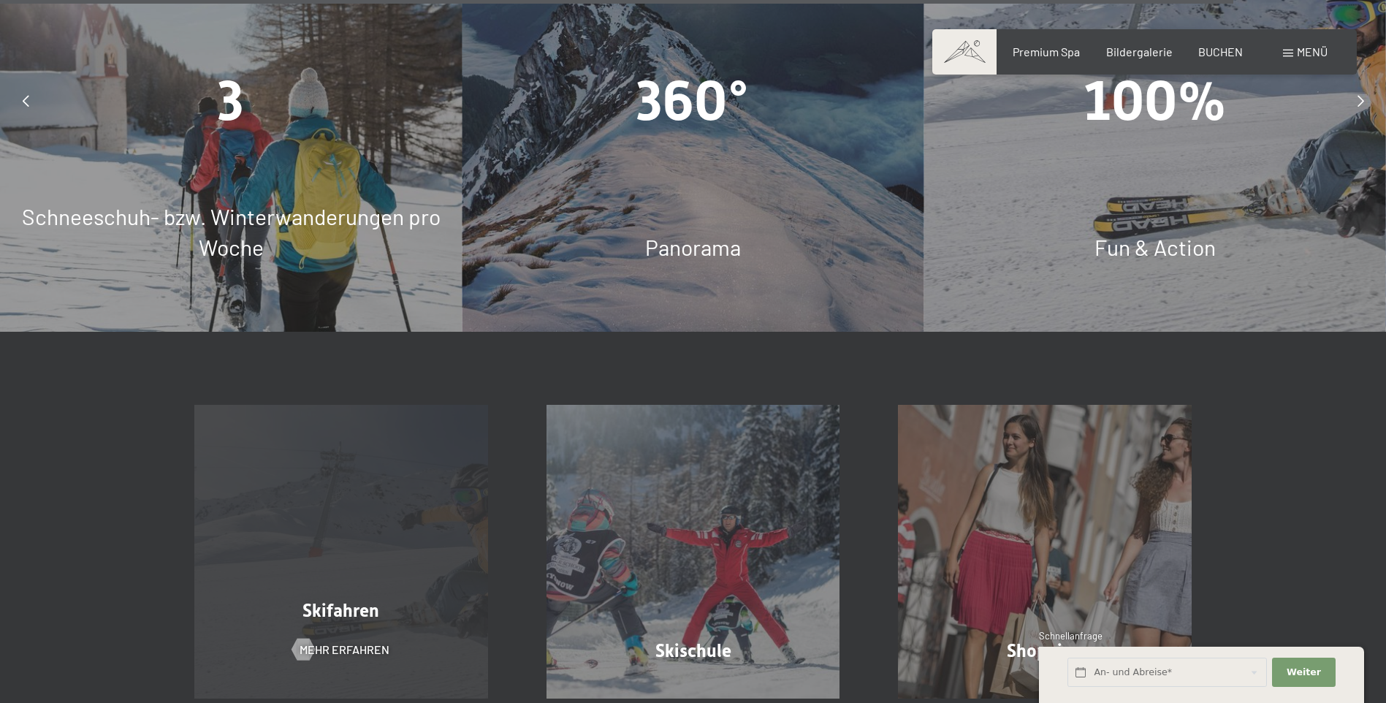
click at [343, 600] on span "Skifahren" at bounding box center [341, 610] width 77 height 21
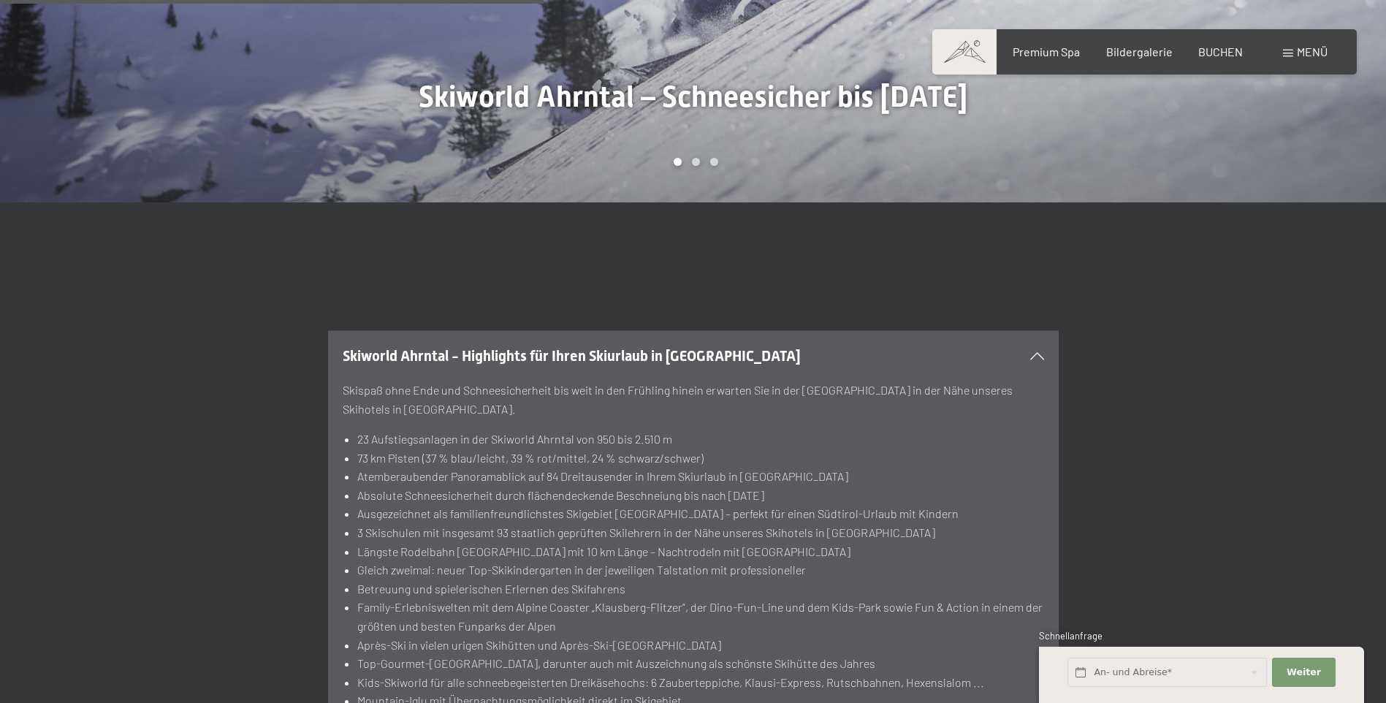
scroll to position [1900, 0]
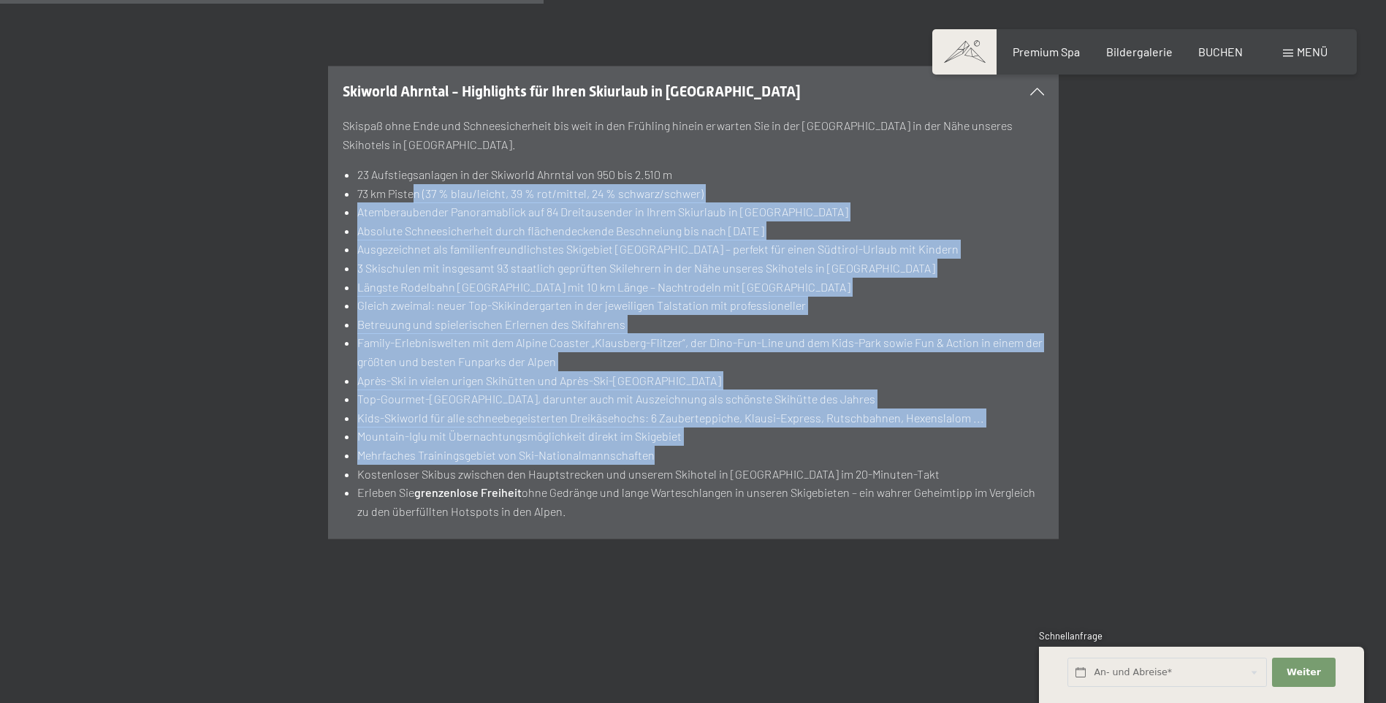
drag, startPoint x: 413, startPoint y: 119, endPoint x: 781, endPoint y: 379, distance: 451.0
click at [781, 379] on ul "23 Aufstiegsanlagen in der Skiworld Ahrntal von 950 bis 2.510 m 73 km Pisten (3…" at bounding box center [694, 342] width 702 height 355
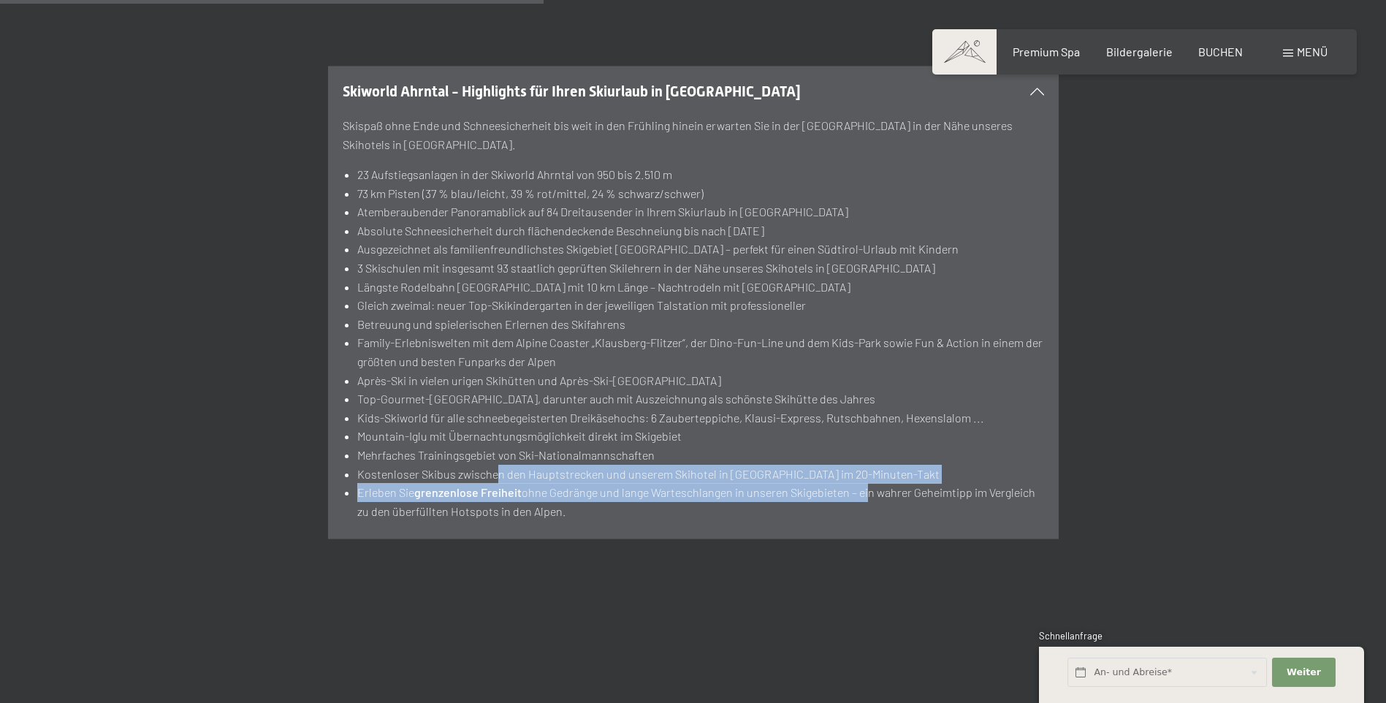
drag, startPoint x: 496, startPoint y: 402, endPoint x: 865, endPoint y: 416, distance: 368.6
click at [865, 416] on ul "23 Aufstiegsanlagen in der Skiworld Ahrntal von 950 bis 2.510 m 73 km Pisten (3…" at bounding box center [694, 342] width 702 height 355
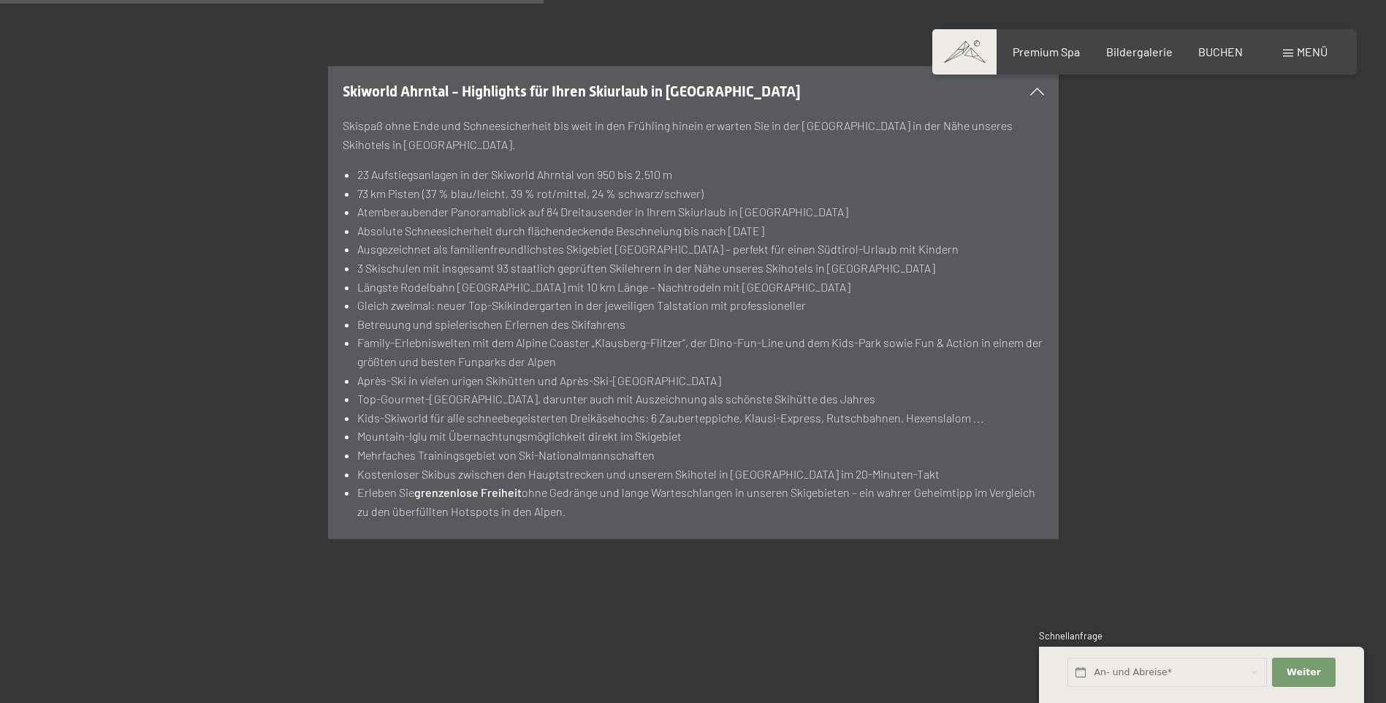
click at [580, 483] on li "Erleben Sie grenzenlose Freiheit ohne Gedränge und lange Warteschlangen in unse…" at bounding box center [700, 501] width 686 height 37
drag, startPoint x: 574, startPoint y: 417, endPoint x: 644, endPoint y: 437, distance: 72.2
click at [644, 483] on li "Erleben Sie grenzenlose Freiheit ohne Gedränge und lange Warteschlangen in unse…" at bounding box center [700, 501] width 686 height 37
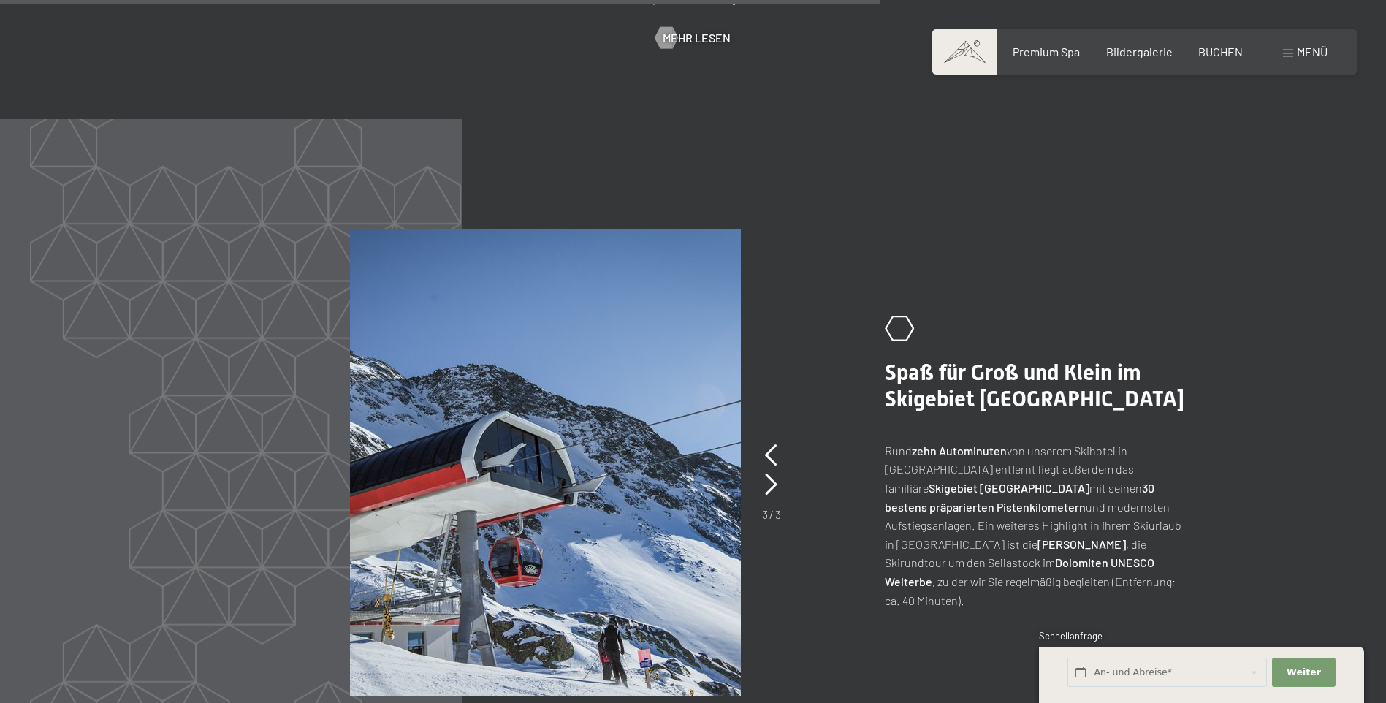
scroll to position [3362, 0]
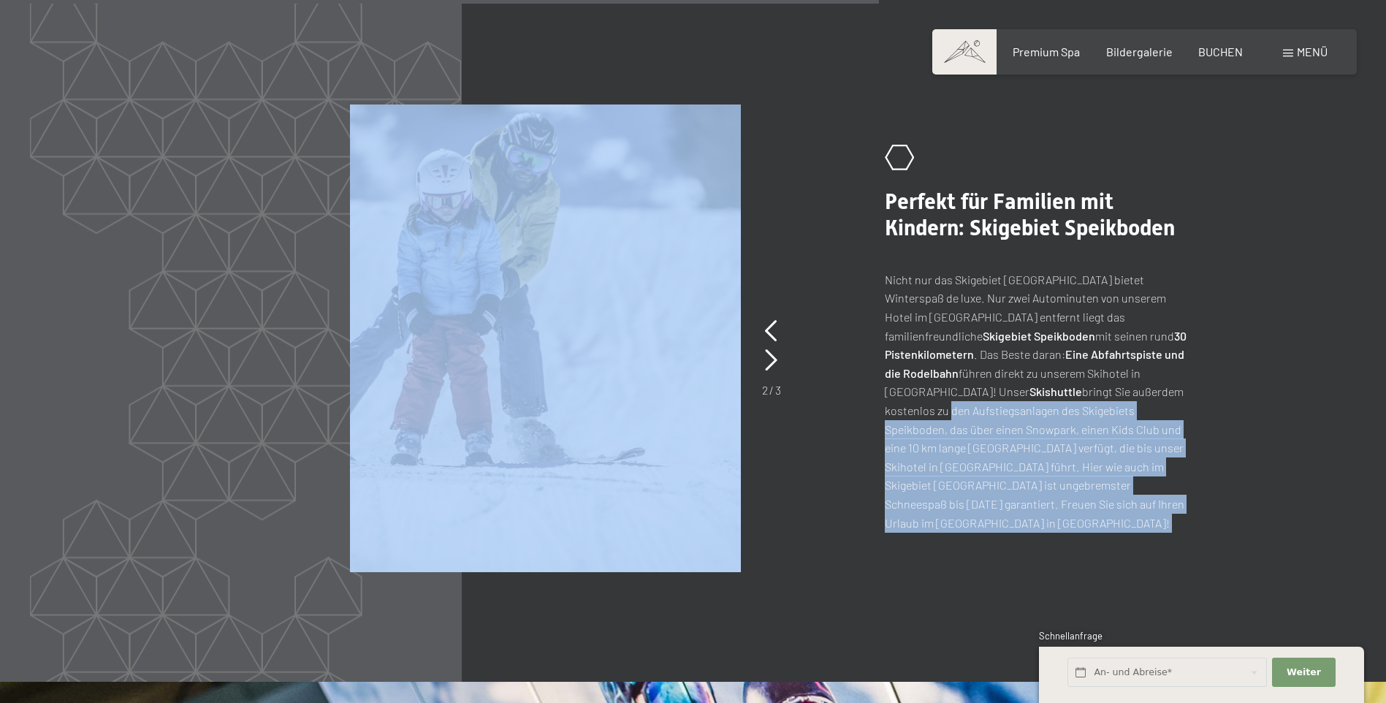
drag, startPoint x: 993, startPoint y: 338, endPoint x: 949, endPoint y: 343, distance: 44.9
click at [949, 343] on div ".st0{fill:none;stroke:#FFFFFF;stroke-width:2;stroke-linecap:round;stroke-miterl…" at bounding box center [693, 339] width 998 height 468
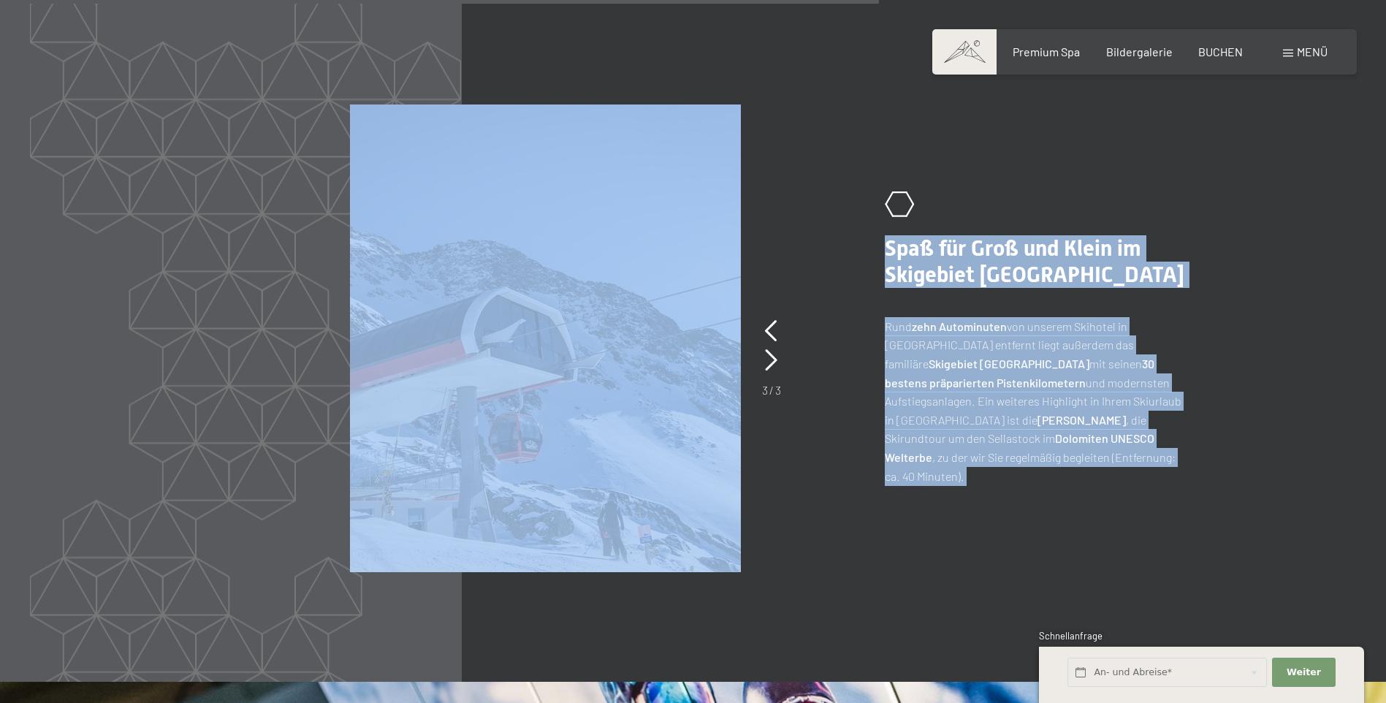
click at [978, 462] on div ".st0{fill:none;stroke:#FFFFFF;stroke-width:2;stroke-linecap:round;stroke-miterl…" at bounding box center [693, 339] width 998 height 468
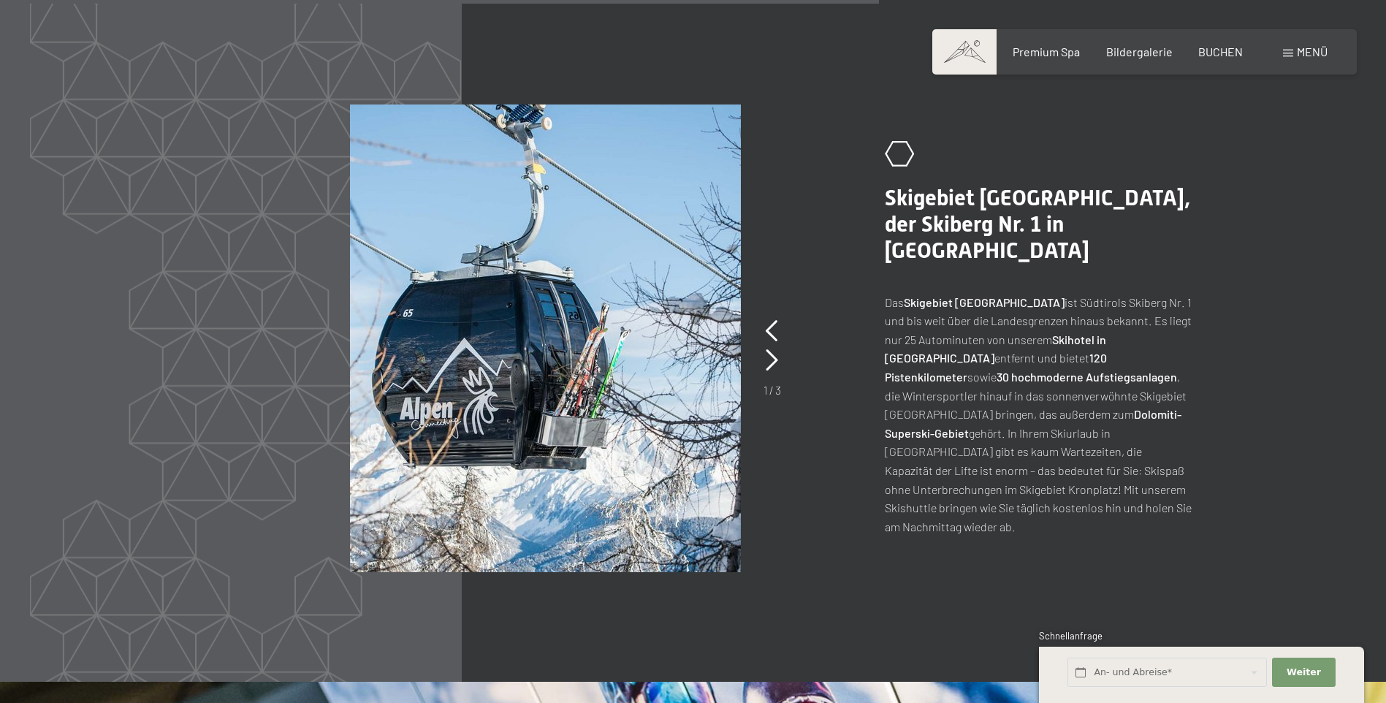
click at [1077, 386] on p "Das Skigebiet [GEOGRAPHIC_DATA] ist [GEOGRAPHIC_DATA] Skiberg Nr. 1 und bis wei…" at bounding box center [1038, 414] width 307 height 243
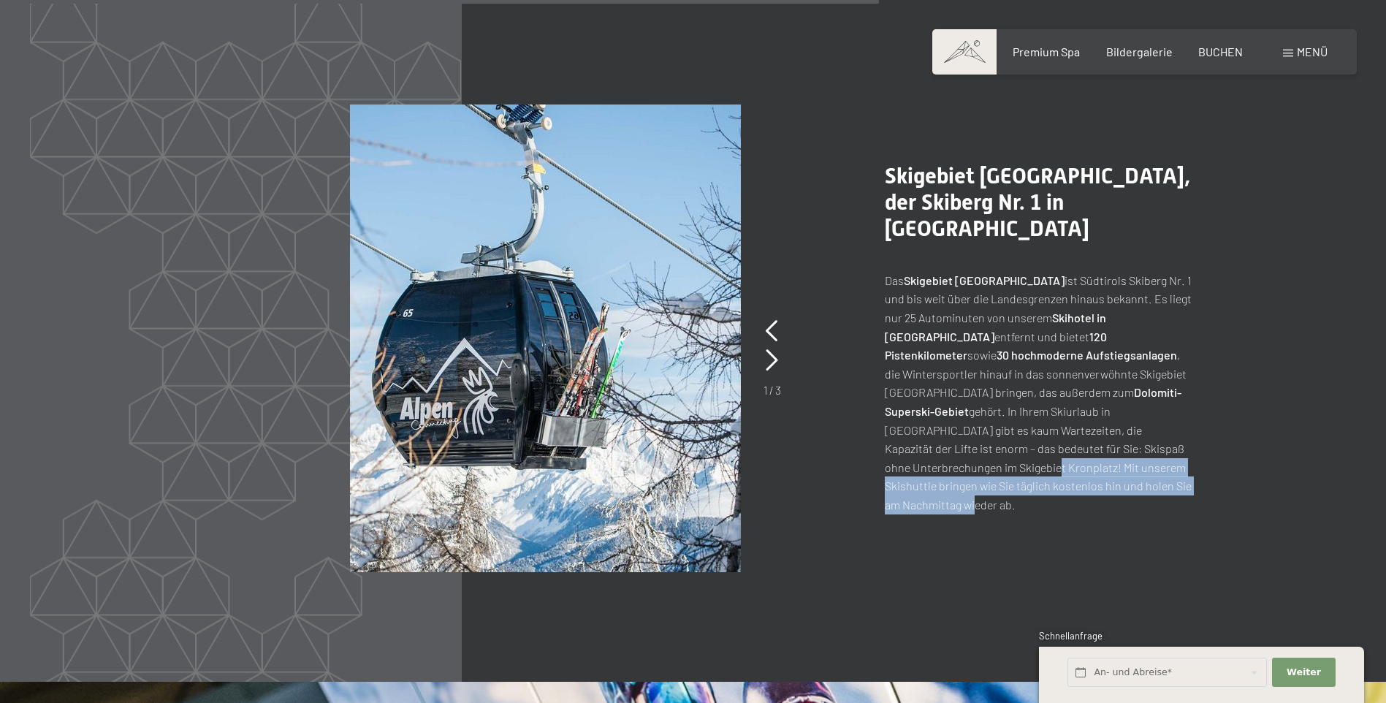
drag, startPoint x: 982, startPoint y: 374, endPoint x: 1131, endPoint y: 409, distance: 153.0
click at [1131, 409] on p "Das Skigebiet [GEOGRAPHIC_DATA] ist [GEOGRAPHIC_DATA] Skiberg Nr. 1 und bis wei…" at bounding box center [1038, 392] width 307 height 243
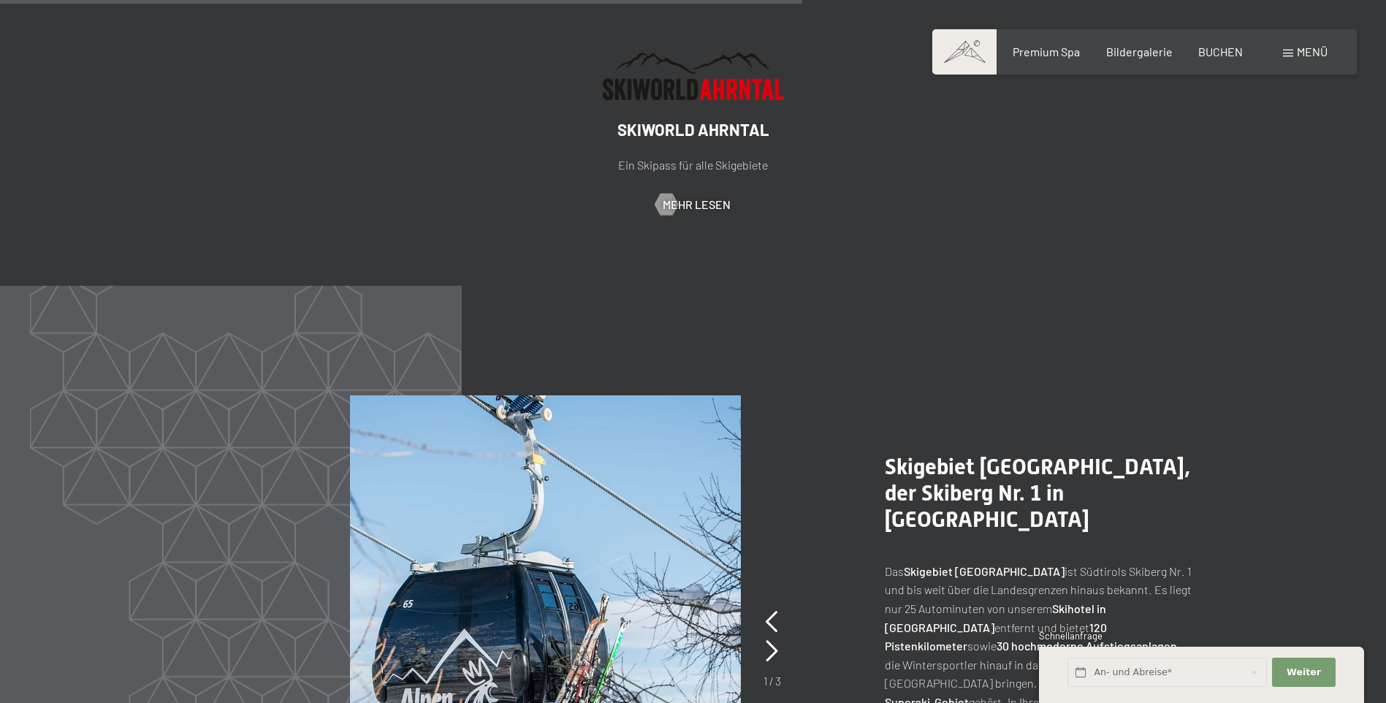
scroll to position [3070, 0]
